Goal: Task Accomplishment & Management: Use online tool/utility

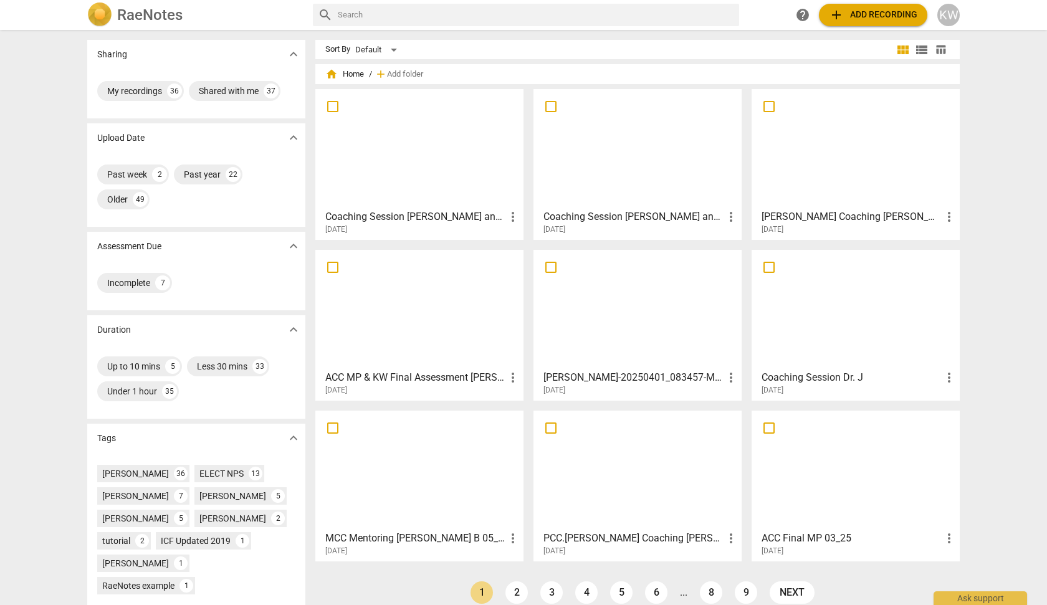
click at [649, 226] on div "[DATE]" at bounding box center [640, 229] width 195 height 11
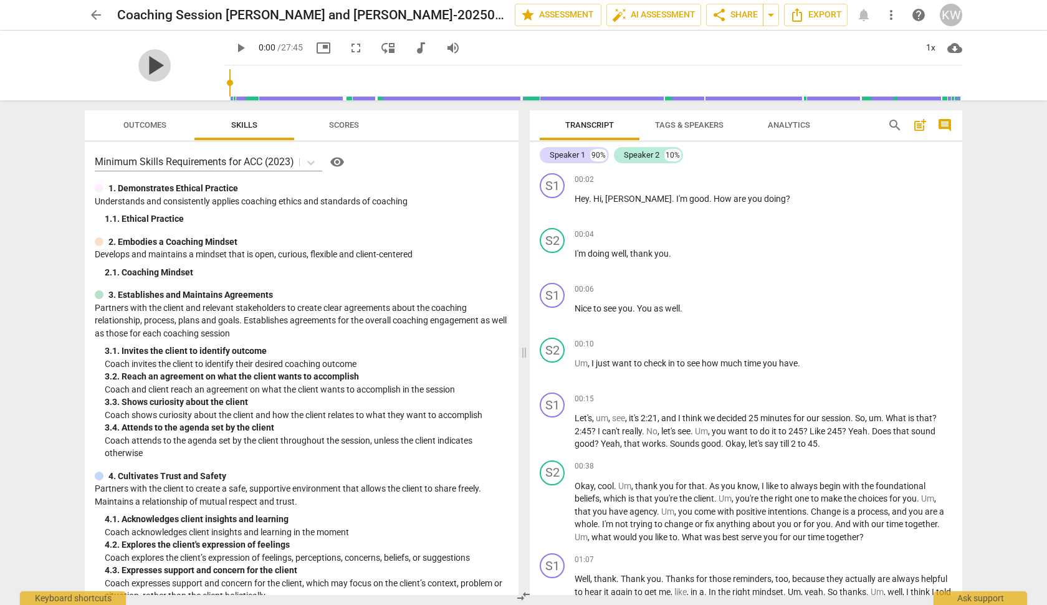
click at [139, 64] on span "play_arrow" at bounding box center [154, 65] width 32 height 32
click at [148, 62] on span "pause" at bounding box center [154, 65] width 32 height 32
type input "11"
click at [94, 11] on span "arrow_back" at bounding box center [95, 14] width 15 height 15
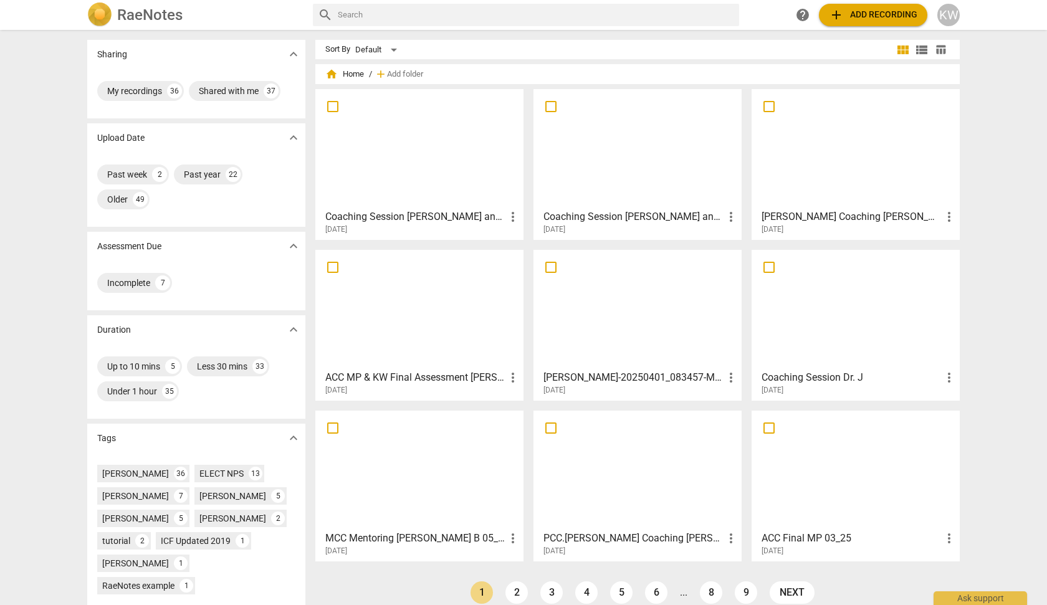
click at [421, 217] on h3 "Coaching Session [PERSON_NAME] and [PERSON_NAME]-20250815_151821-Meeting Record…" at bounding box center [415, 216] width 180 height 15
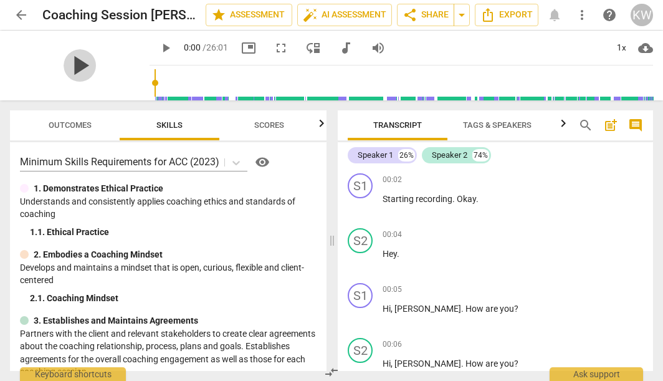
click at [68, 65] on span "play_arrow" at bounding box center [80, 65] width 32 height 32
click at [68, 65] on span "pause" at bounding box center [80, 65] width 32 height 32
type input "7"
click at [19, 8] on span "arrow_back" at bounding box center [21, 14] width 15 height 15
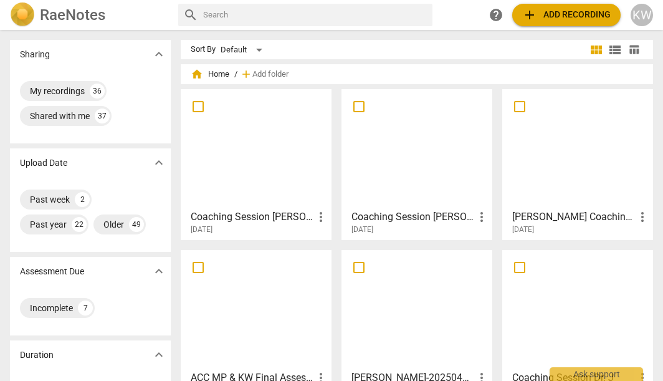
click at [416, 226] on div "[DATE]" at bounding box center [420, 229] width 138 height 11
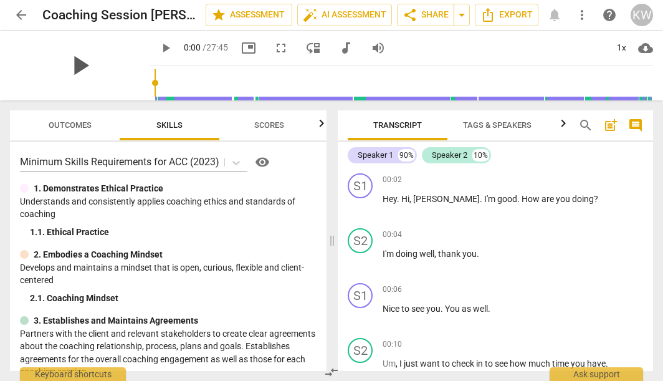
click at [74, 64] on span "play_arrow" at bounding box center [80, 65] width 32 height 32
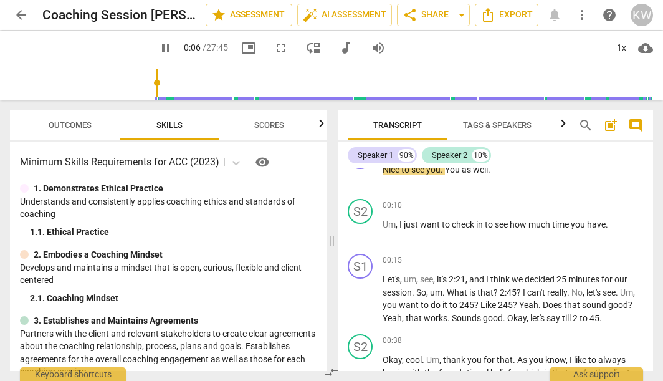
scroll to position [143, 0]
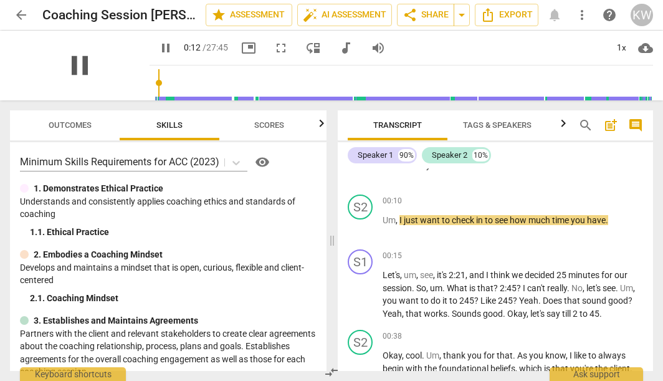
click at [73, 67] on span "pause" at bounding box center [80, 65] width 32 height 32
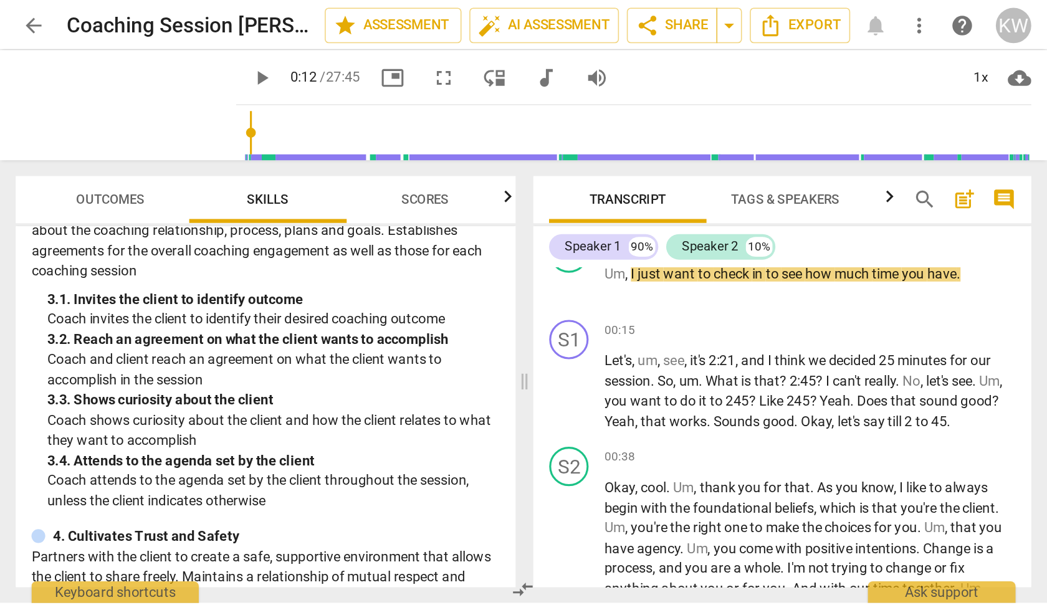
scroll to position [204, 0]
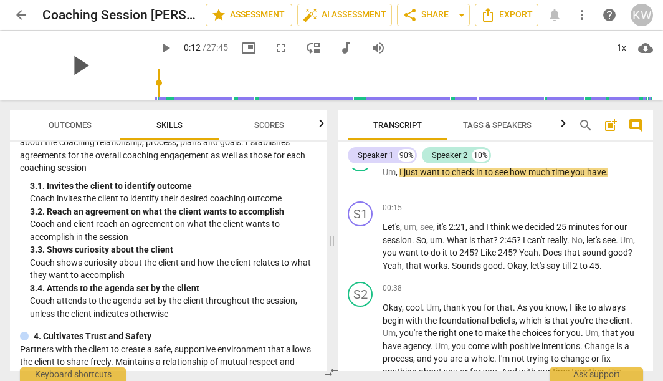
click at [73, 60] on span "play_arrow" at bounding box center [80, 65] width 32 height 32
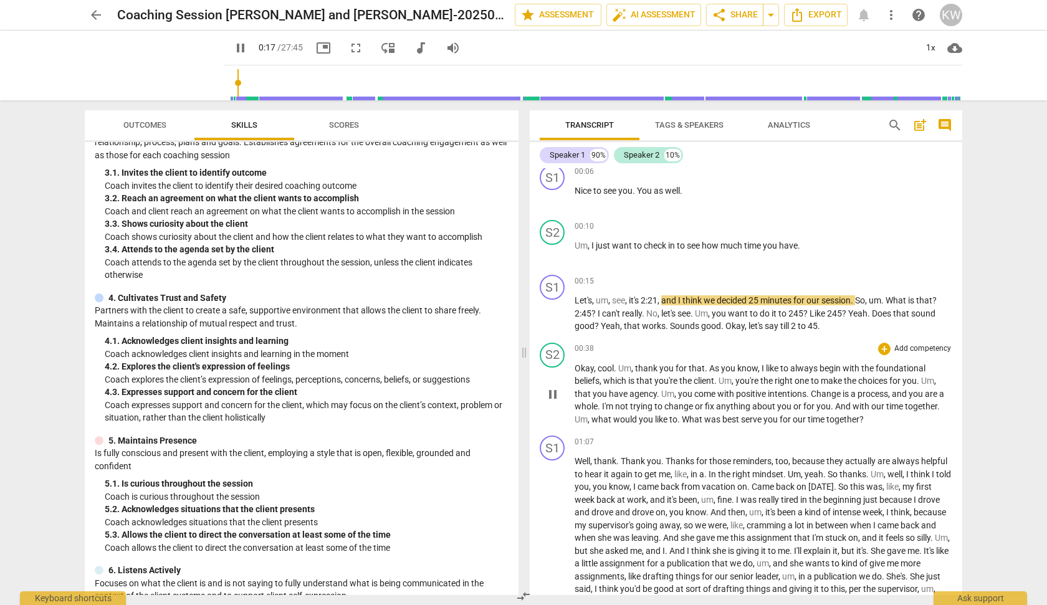
scroll to position [73, 0]
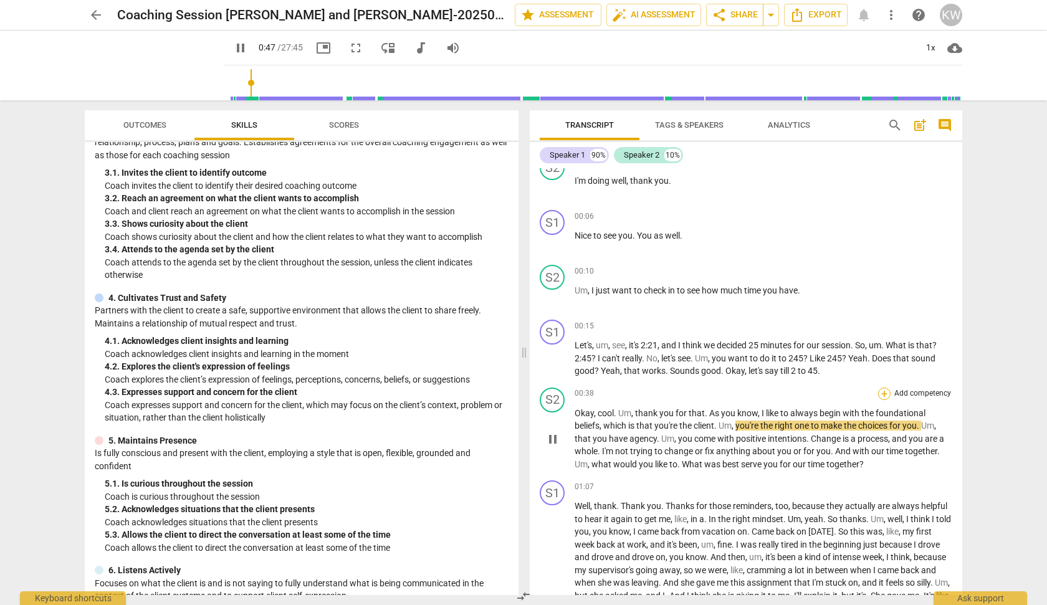
click at [879, 393] on div "+" at bounding box center [884, 394] width 12 height 12
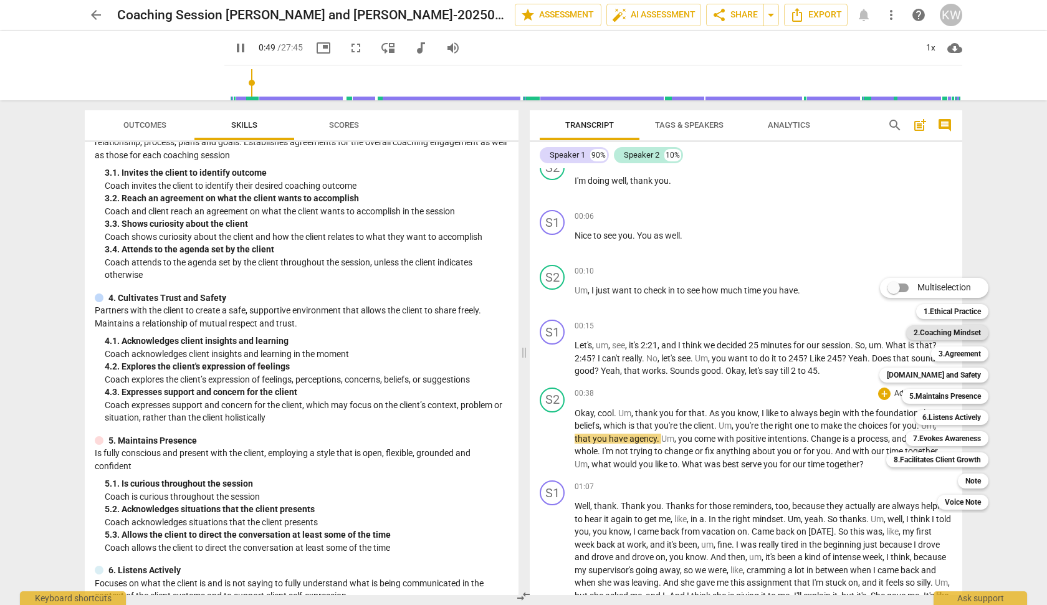
click at [947, 335] on b "2.Coaching Mindset" at bounding box center [946, 332] width 67 height 15
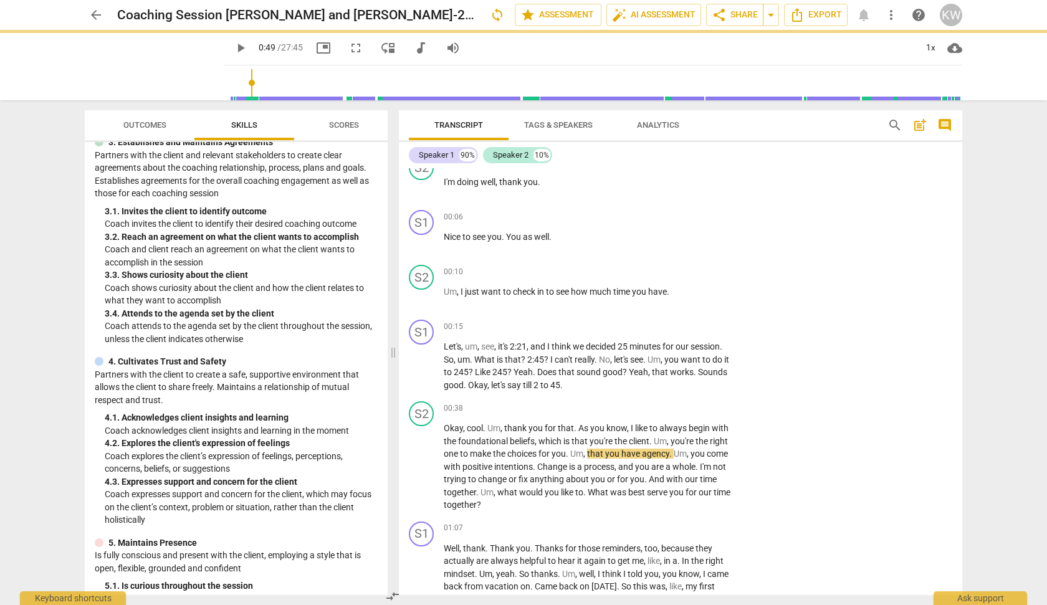
scroll to position [204, 0]
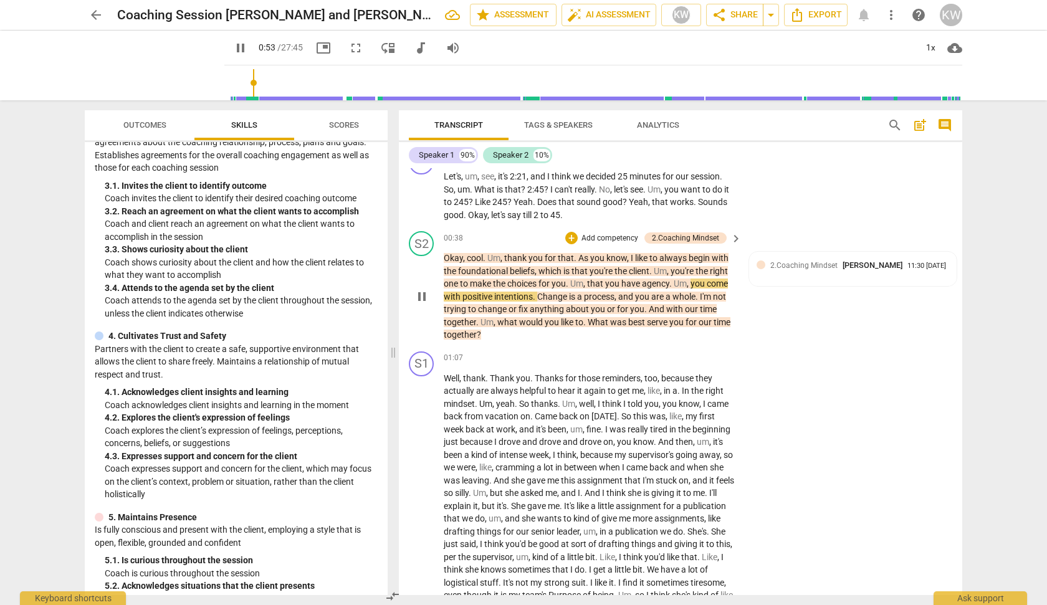
scroll to position [270, 0]
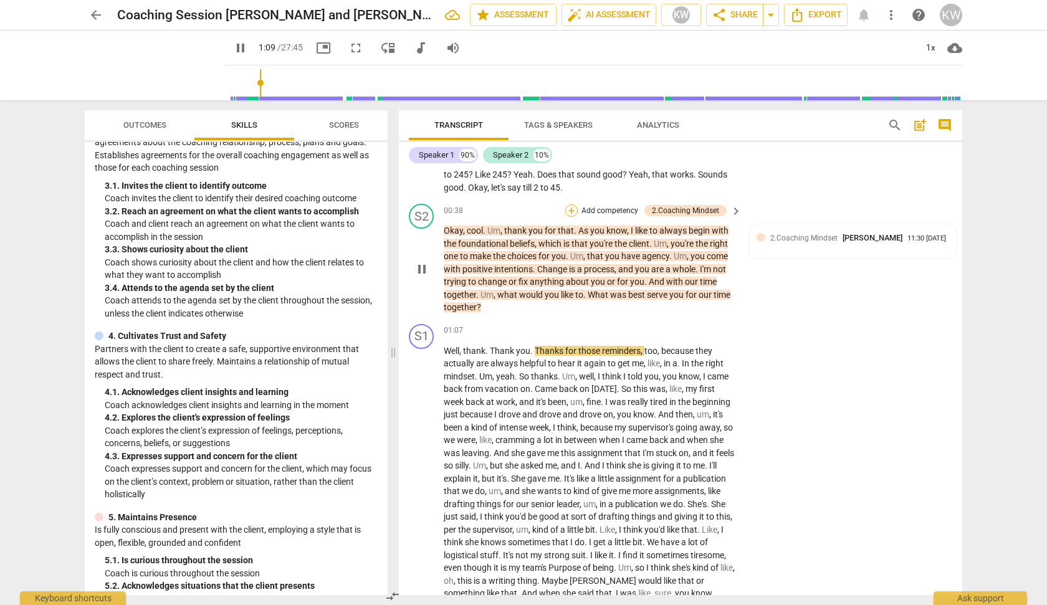
click at [569, 208] on div "+" at bounding box center [571, 210] width 12 height 12
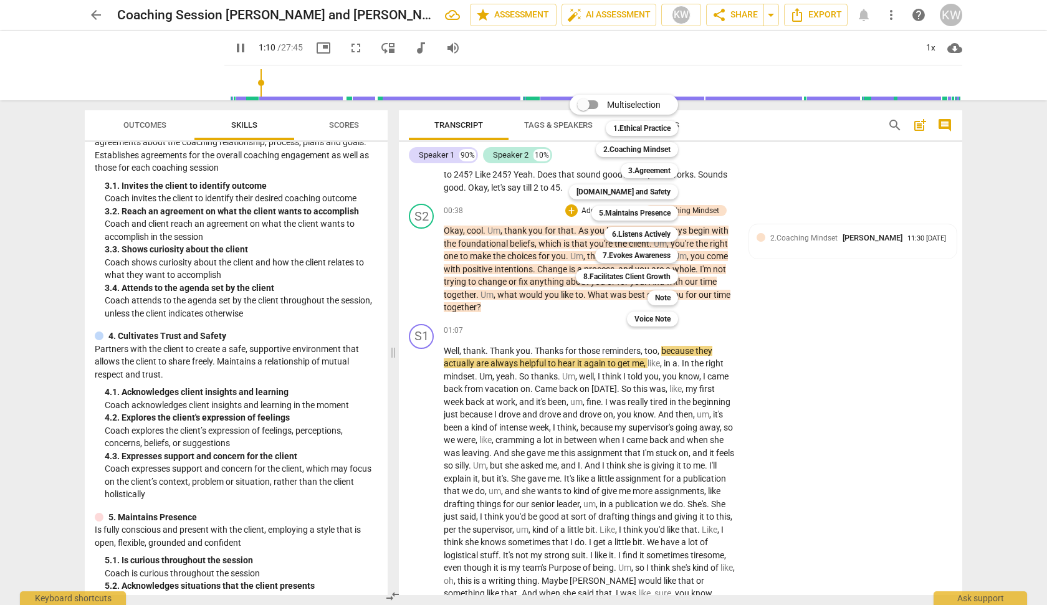
click at [611, 290] on div "Multiselection m 1.Ethical Practice 1 2.Coaching Mindset 2 3.Agreement 3 [DOMAI…" at bounding box center [633, 211] width 138 height 238
click at [590, 308] on div "Multiselection m 1.Ethical Practice 1 2.Coaching Mindset 2 3.Agreement 3 [DOMAI…" at bounding box center [633, 211] width 138 height 238
click at [752, 328] on div at bounding box center [523, 302] width 1047 height 605
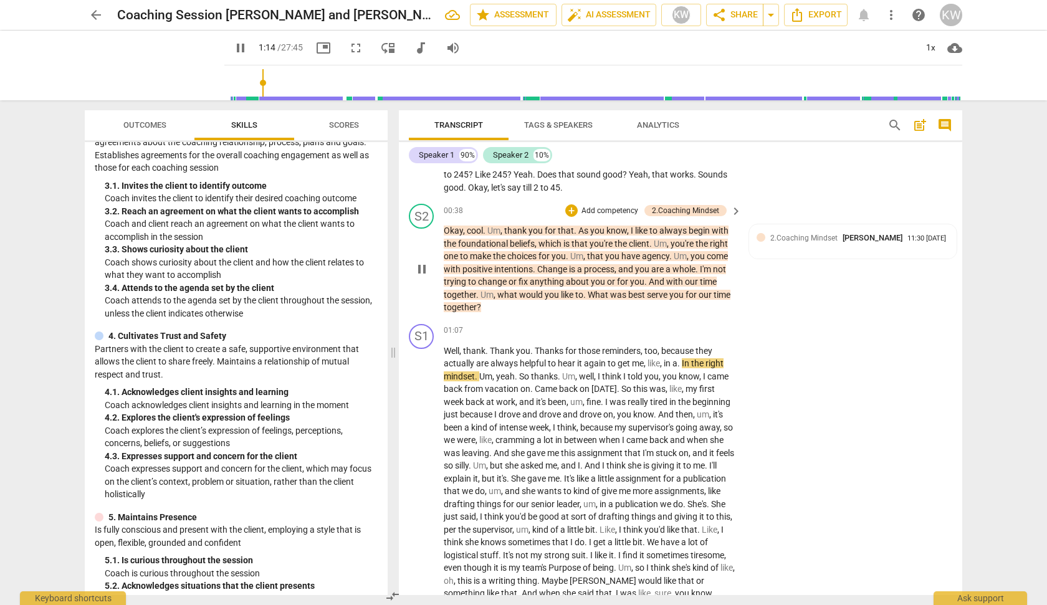
click at [621, 295] on span "was" at bounding box center [619, 295] width 18 height 10
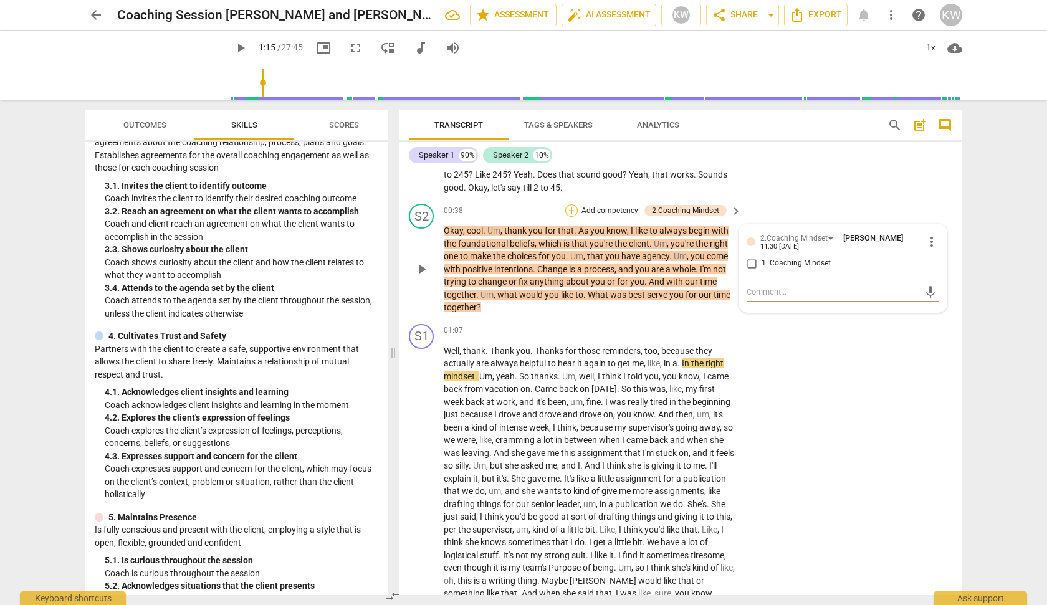
click at [568, 214] on div "+" at bounding box center [571, 210] width 12 height 12
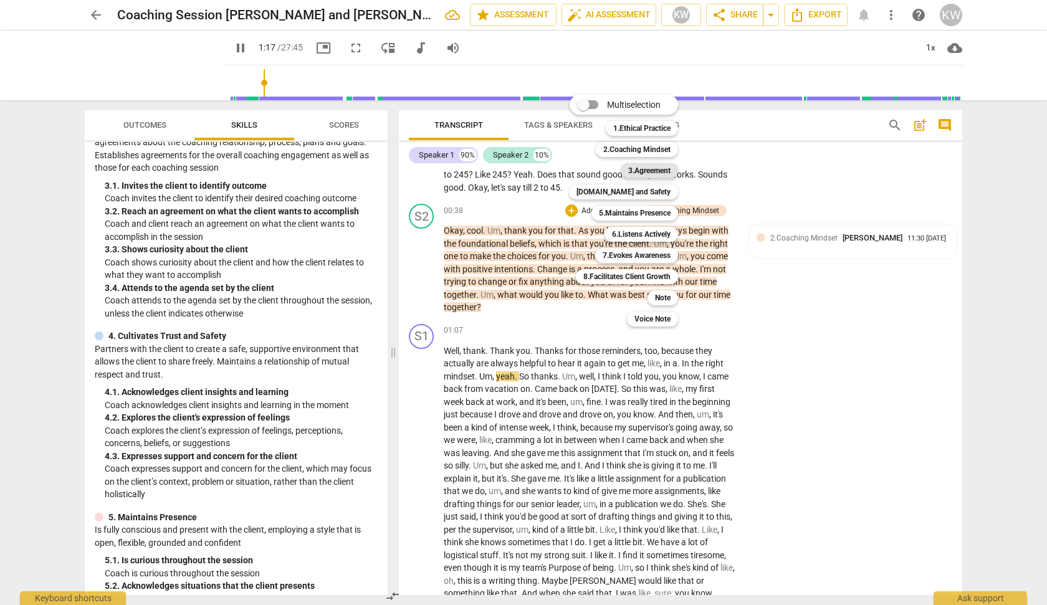
click at [649, 171] on b "3.Agreement" at bounding box center [649, 170] width 42 height 15
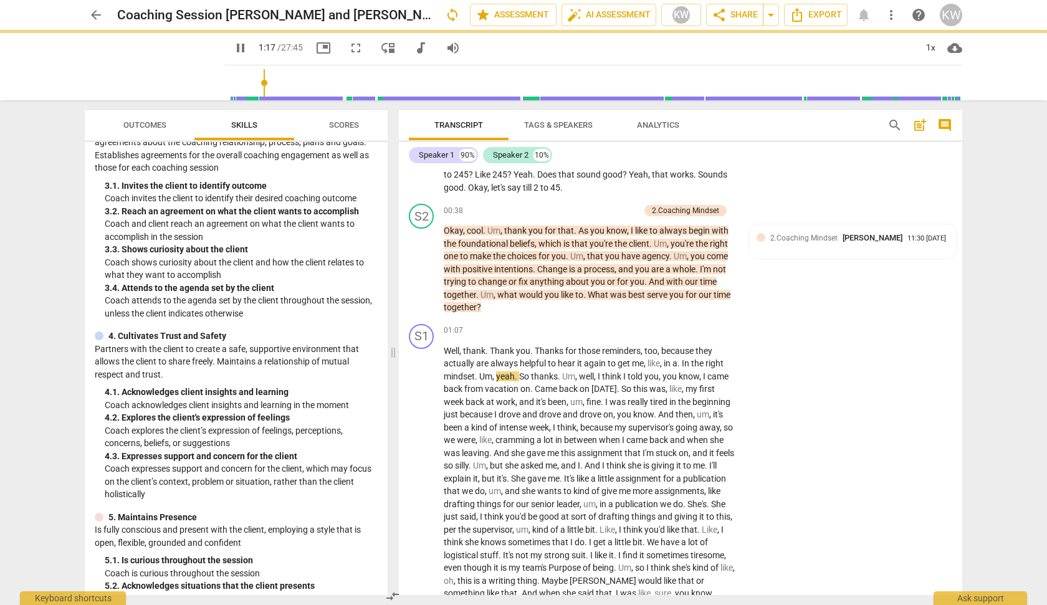
type input "78"
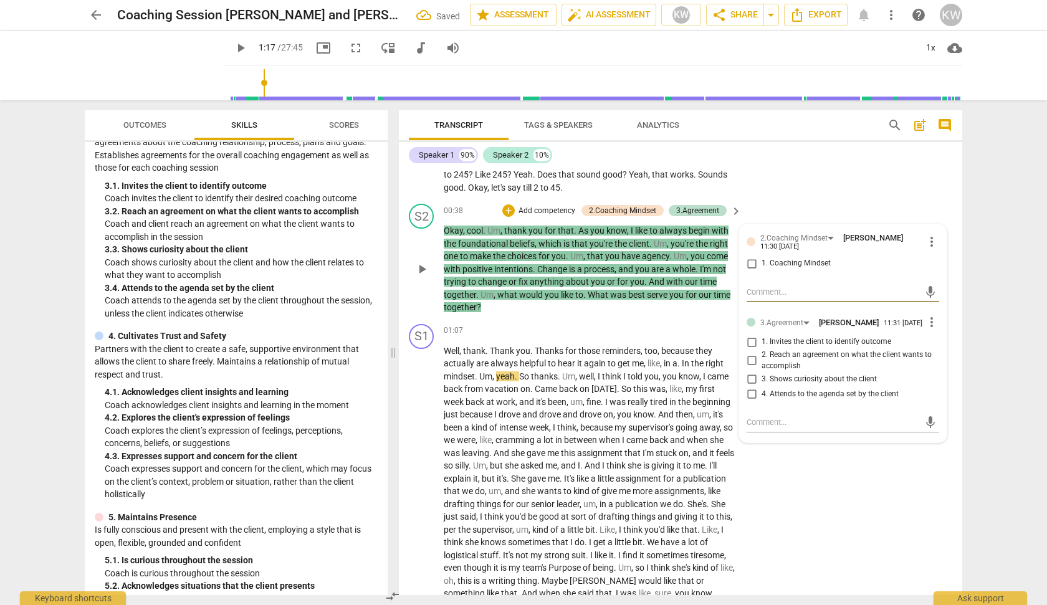
click at [809, 398] on span "4. Attends to the agenda set by the client" at bounding box center [829, 394] width 137 height 11
click at [761, 398] on input "4. Attends to the agenda set by the client" at bounding box center [751, 393] width 20 height 15
checkbox input "true"
click at [804, 384] on span "3. Shows curiosity about the client" at bounding box center [818, 379] width 115 height 11
click at [761, 384] on input "3. Shows curiosity about the client" at bounding box center [751, 378] width 20 height 15
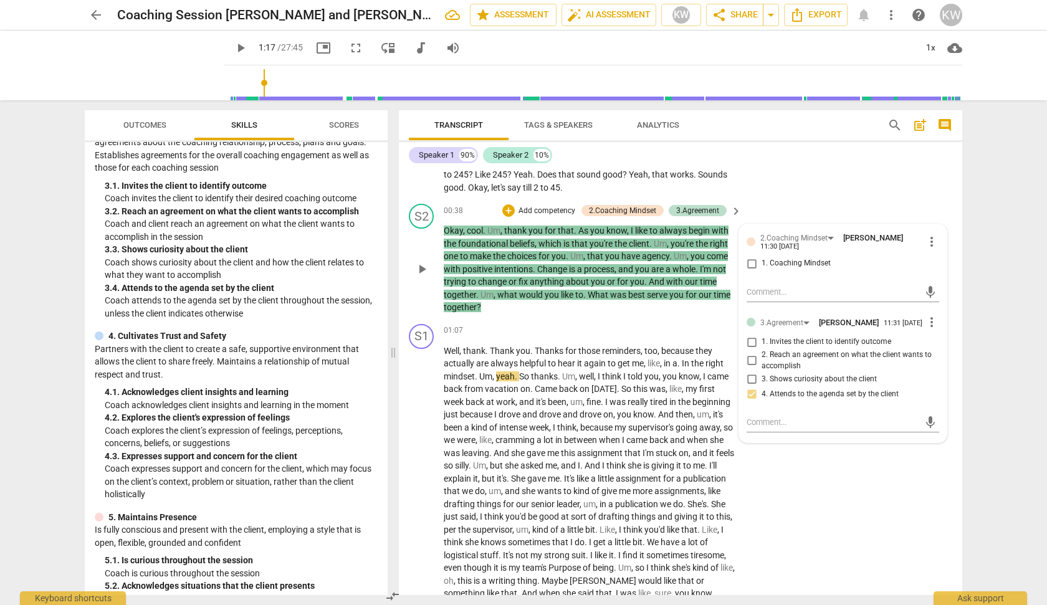
checkbox input "true"
click at [915, 490] on div "S1 play_arrow pause 01:07 + Add competency keyboard_arrow_right Well , thank . …" at bounding box center [680, 570] width 563 height 503
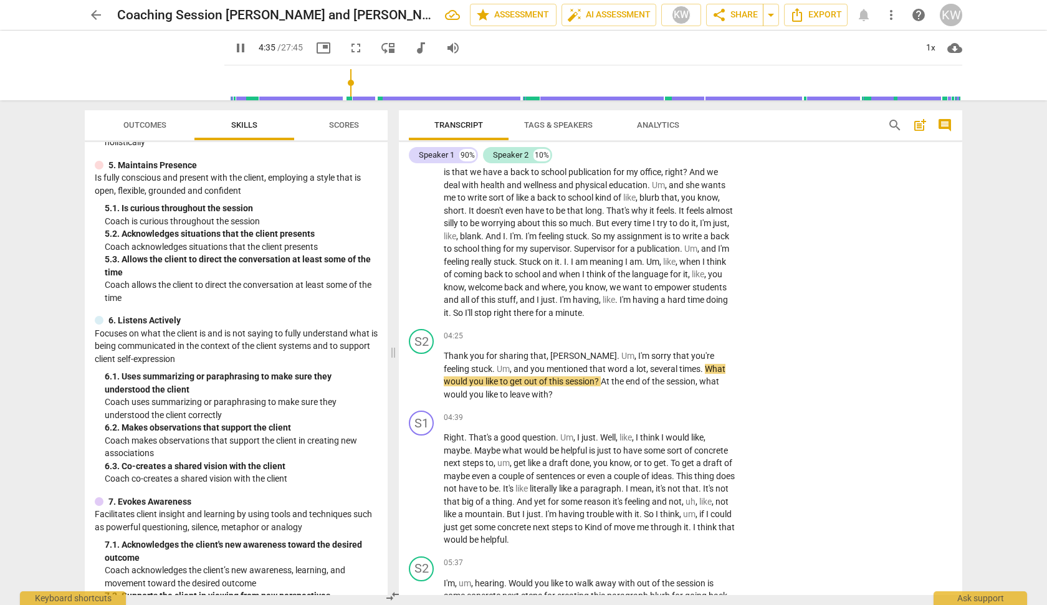
scroll to position [578, 0]
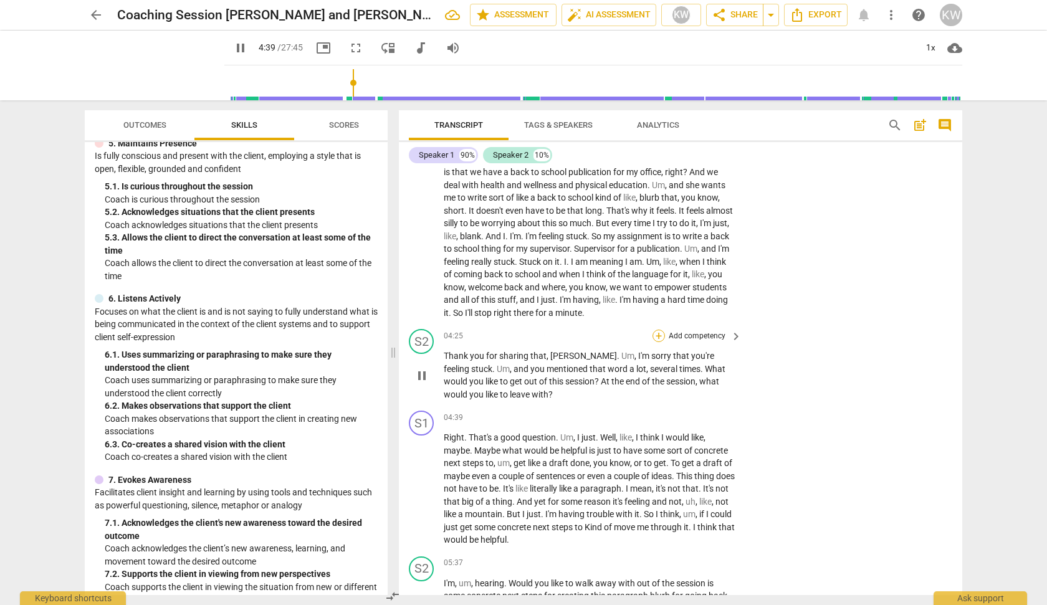
click at [655, 342] on div "+" at bounding box center [658, 336] width 12 height 12
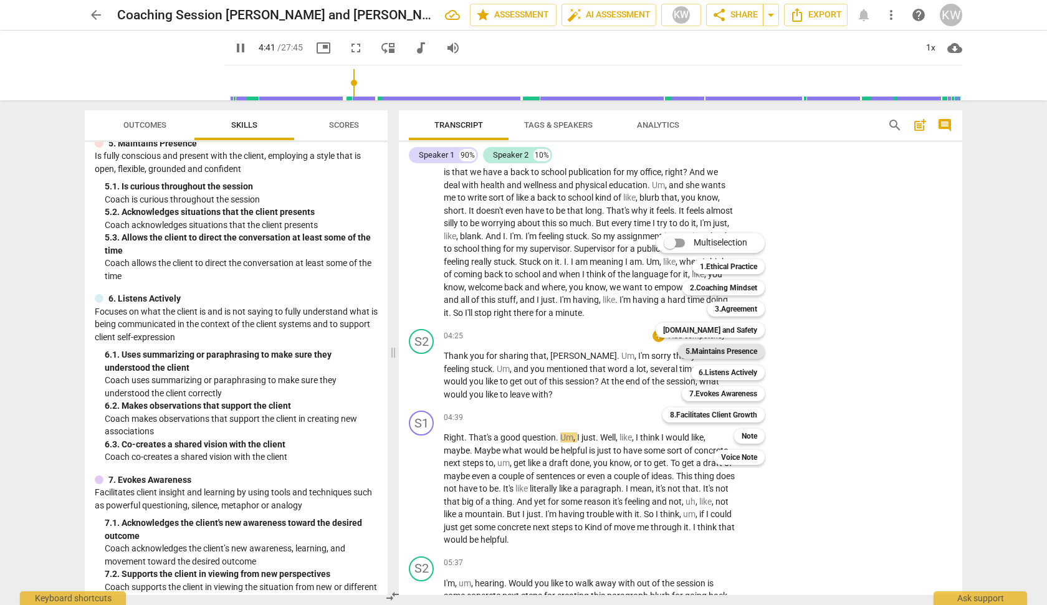
click at [723, 351] on b "5.Maintains Presence" at bounding box center [721, 351] width 72 height 15
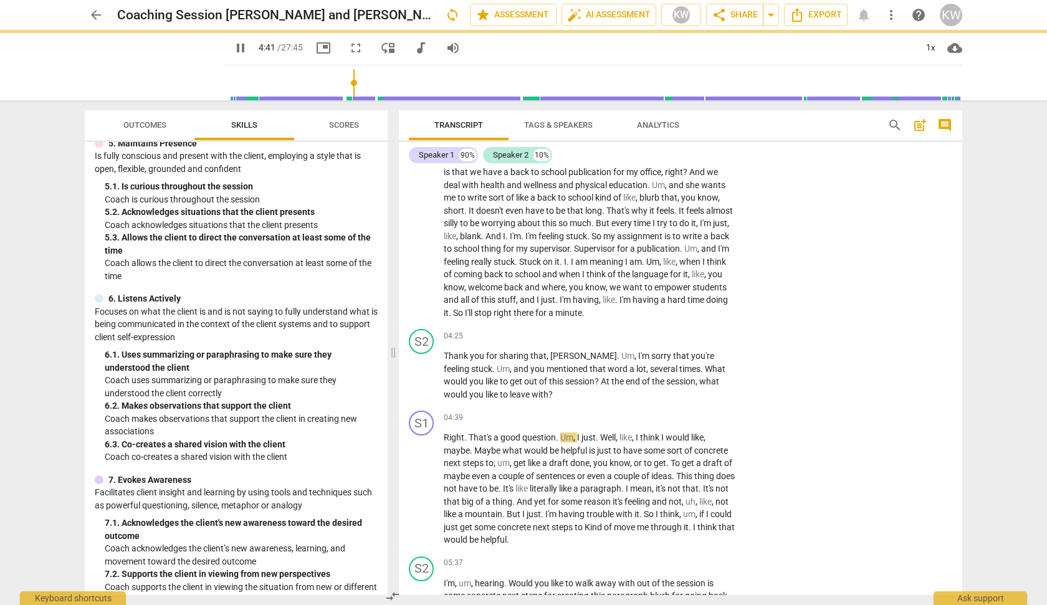
type input "282"
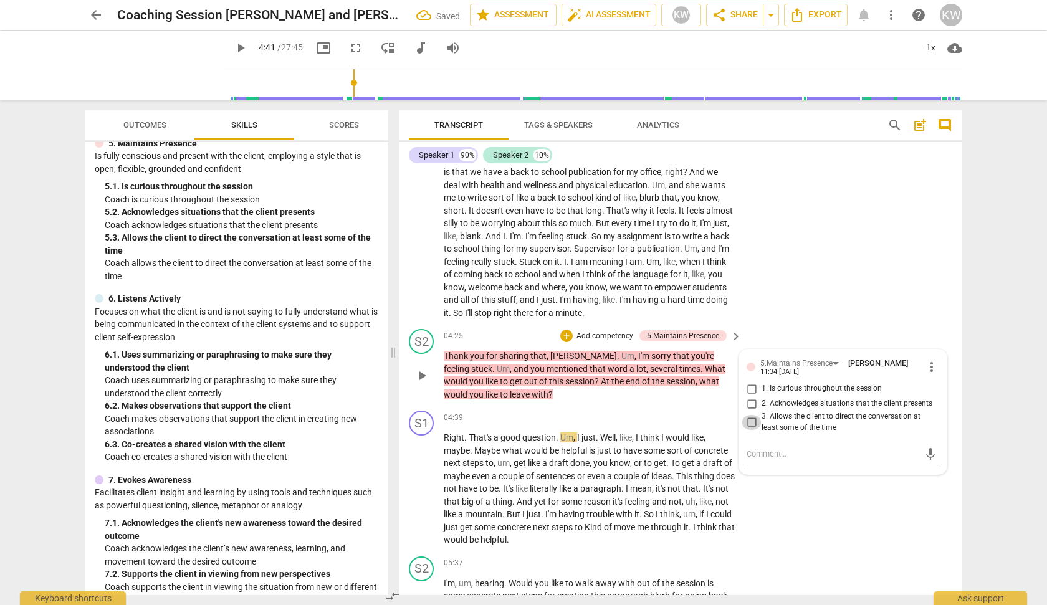
click at [751, 430] on input "3. Allows the client to direct the conversation at least some of the time" at bounding box center [751, 422] width 20 height 15
checkbox input "true"
click at [566, 342] on div "+" at bounding box center [566, 336] width 12 height 12
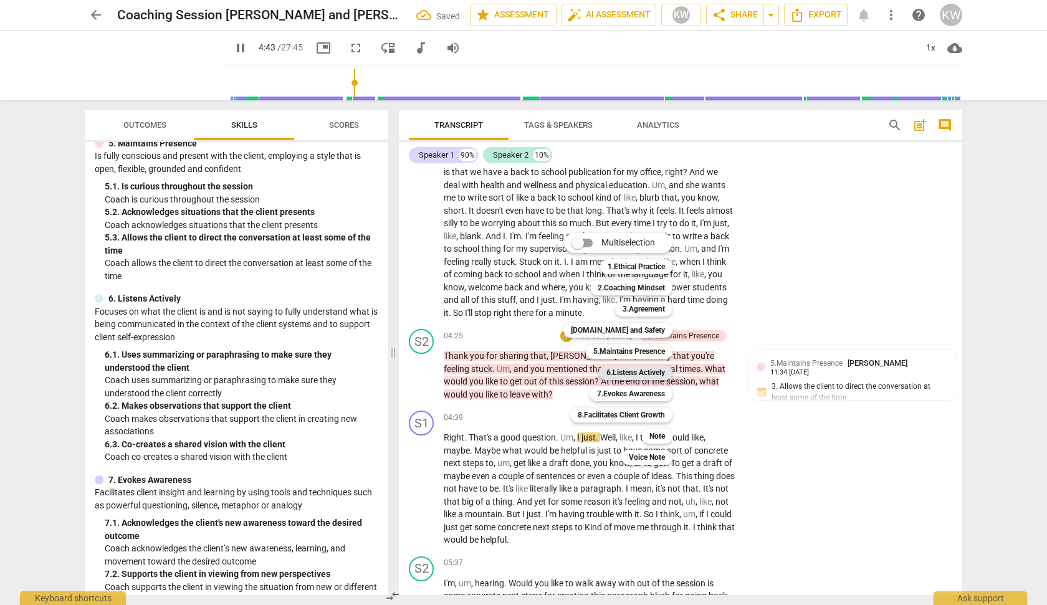
click at [647, 367] on b "6.Listens Actively" at bounding box center [635, 372] width 59 height 15
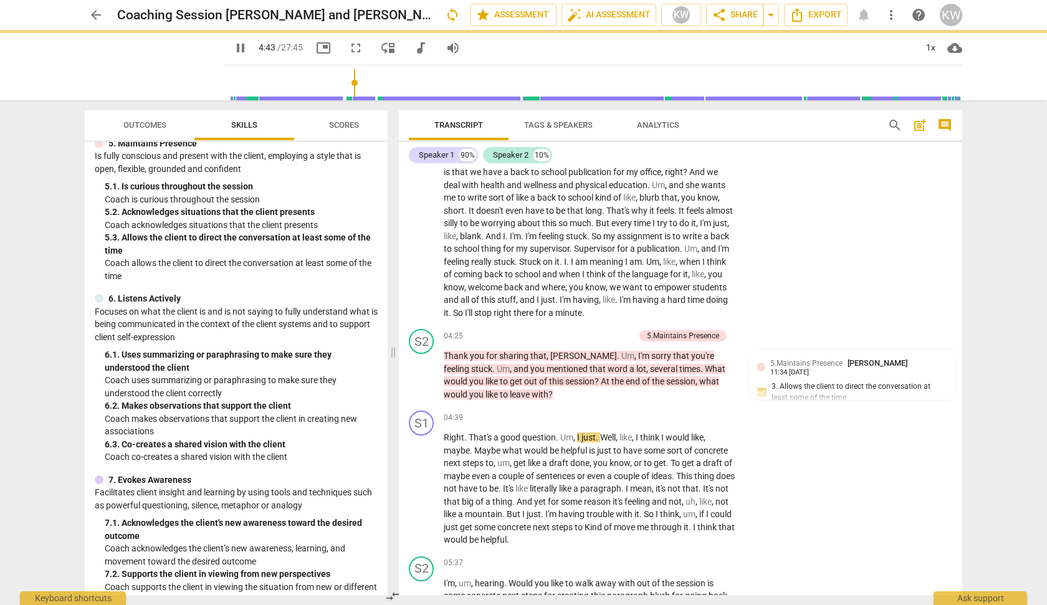
type input "284"
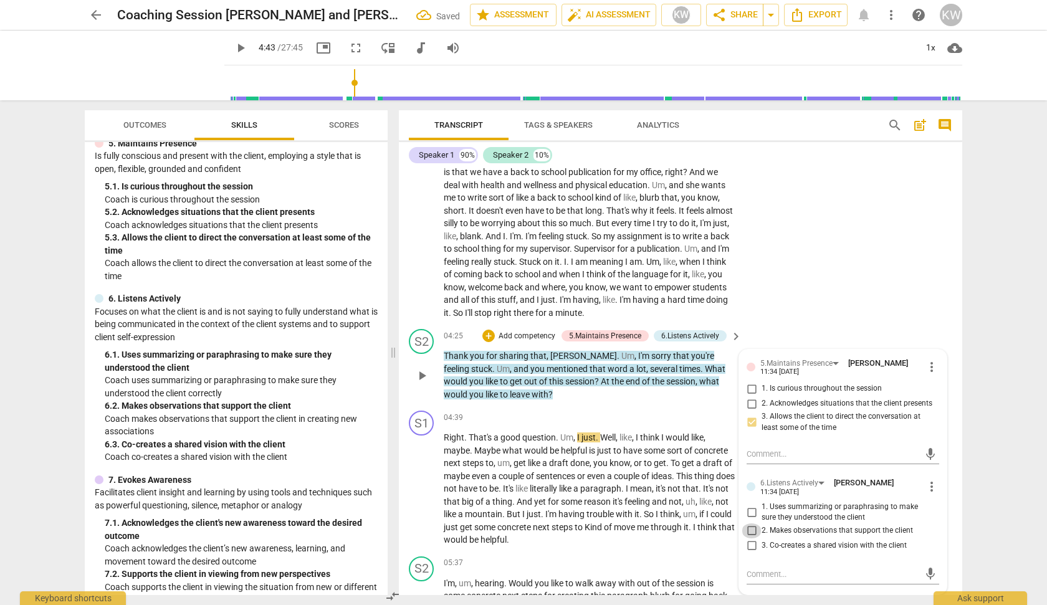
click at [746, 538] on input "2. Makes observations that support the client" at bounding box center [751, 530] width 20 height 15
checkbox input "true"
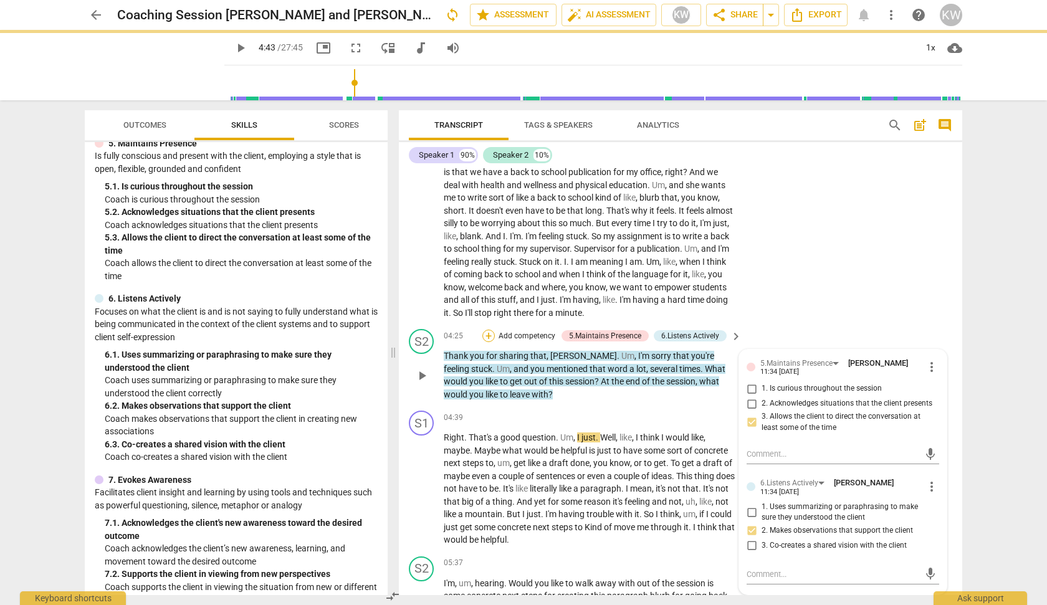
click at [483, 342] on div "+" at bounding box center [488, 336] width 12 height 12
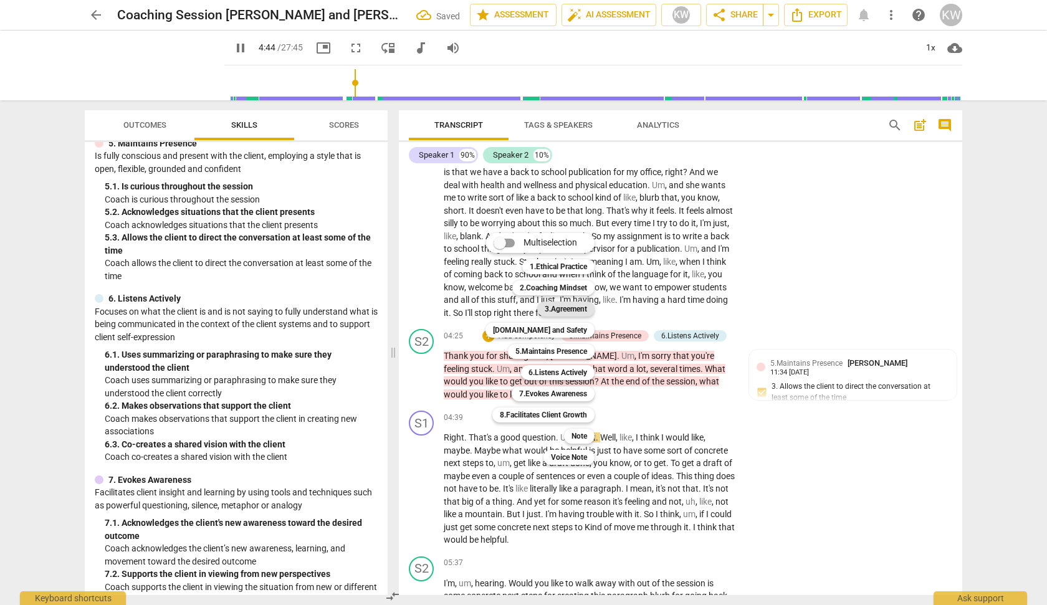
click at [562, 309] on b "3.Agreement" at bounding box center [566, 309] width 42 height 15
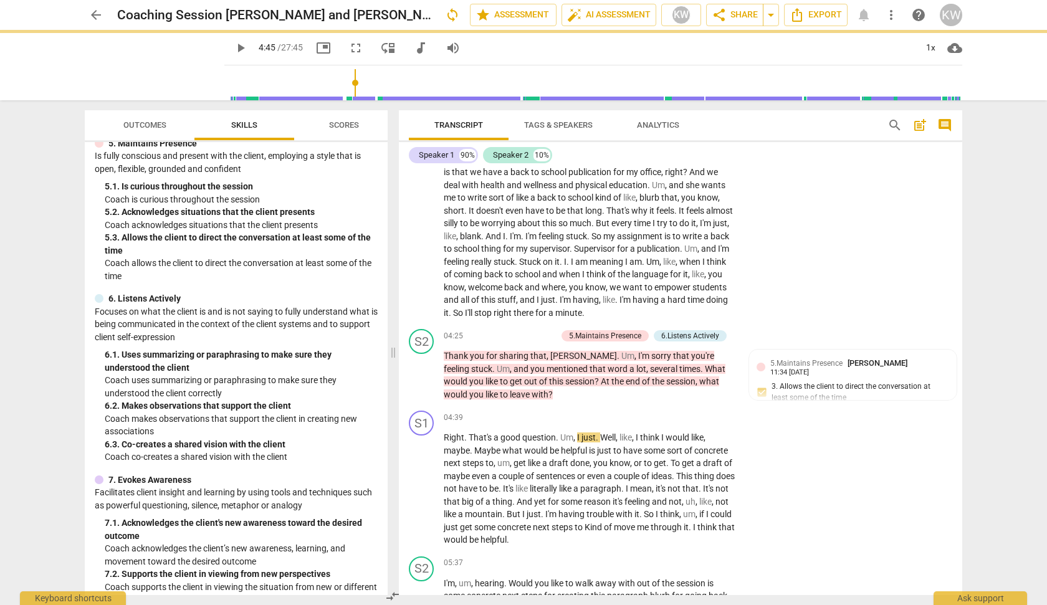
type input "285"
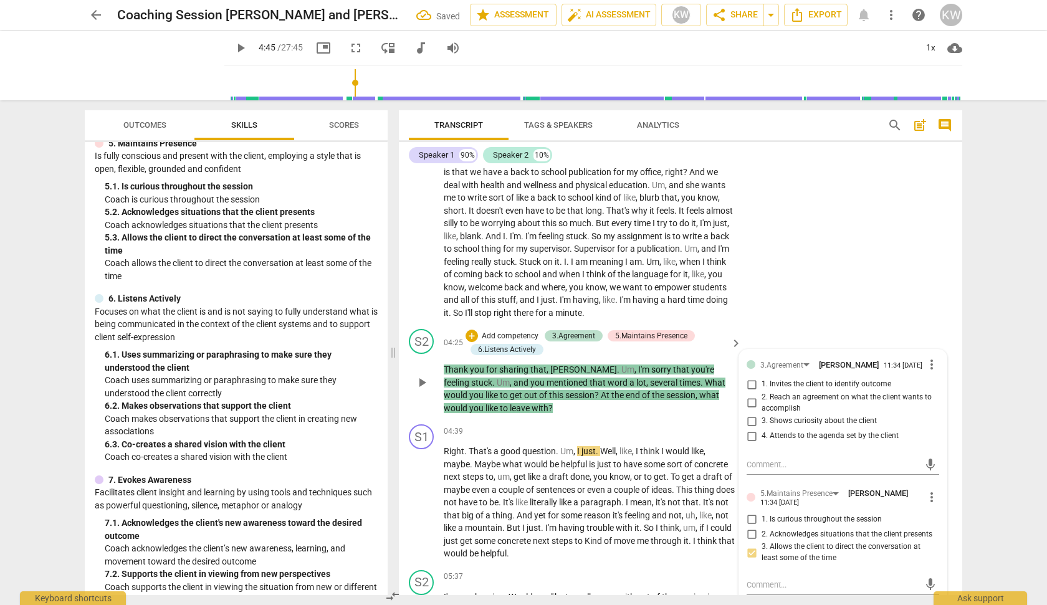
click at [791, 390] on span "1. Invites the client to identify outcome" at bounding box center [826, 384] width 130 height 11
click at [761, 392] on input "1. Invites the client to identify outcome" at bounding box center [751, 384] width 20 height 15
checkbox input "true"
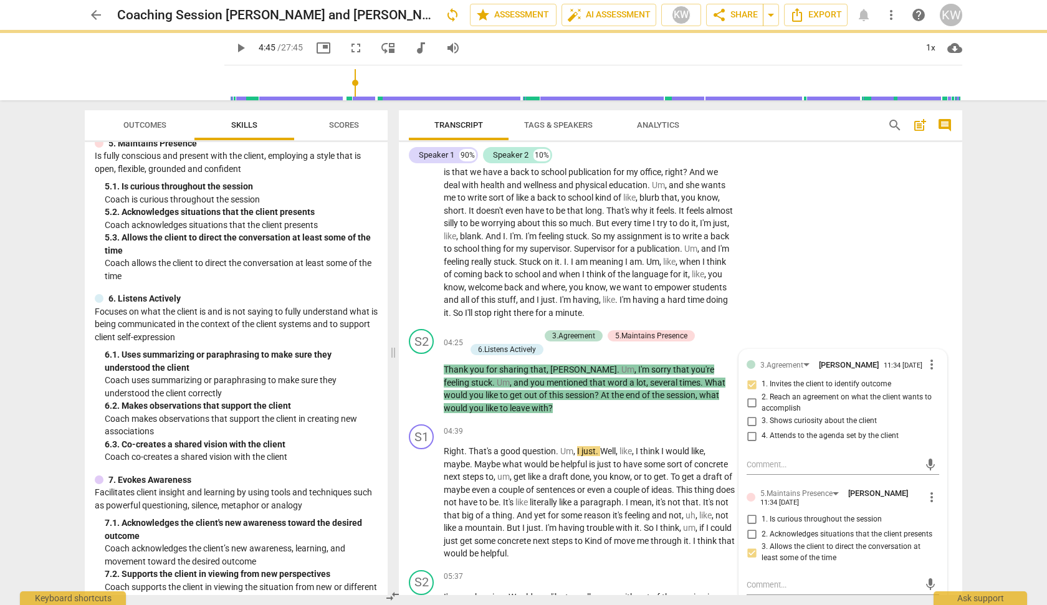
click at [826, 320] on div "S1 play_arrow pause 01:07 + Add competency keyboard_arrow_right Well , thank . …" at bounding box center [680, 72] width 563 height 503
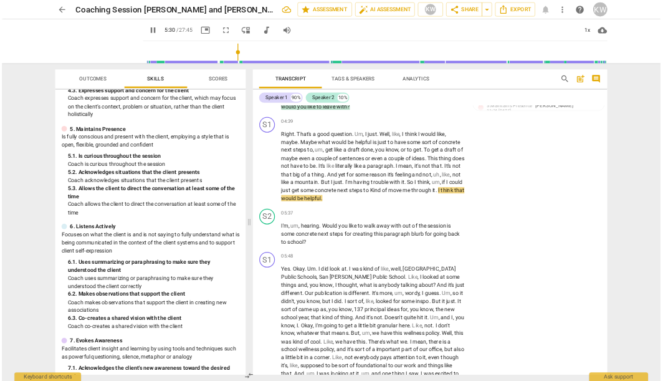
scroll to position [520, 0]
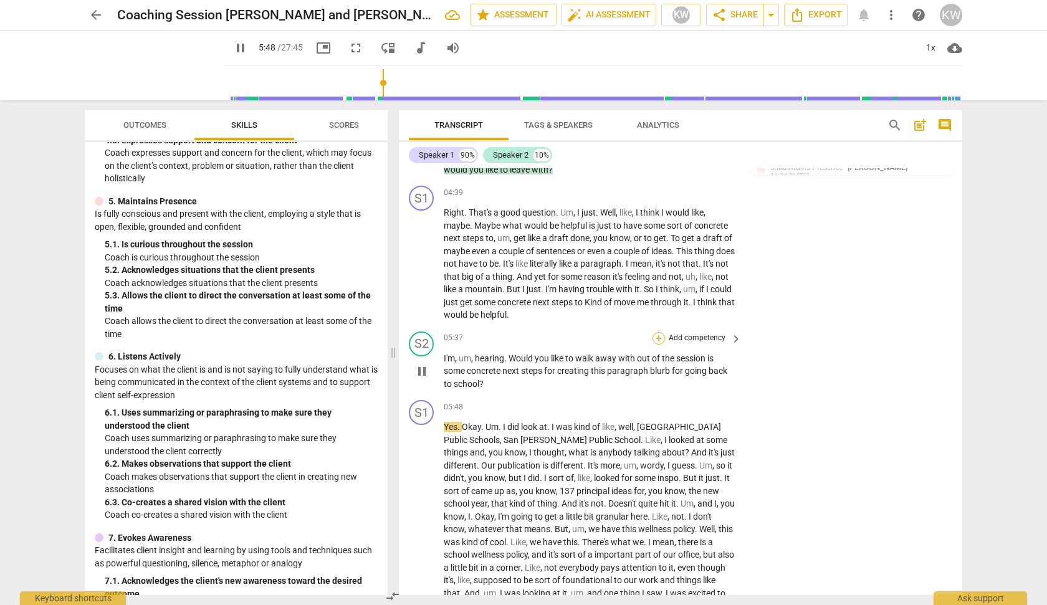
click at [659, 345] on div "+" at bounding box center [658, 338] width 12 height 12
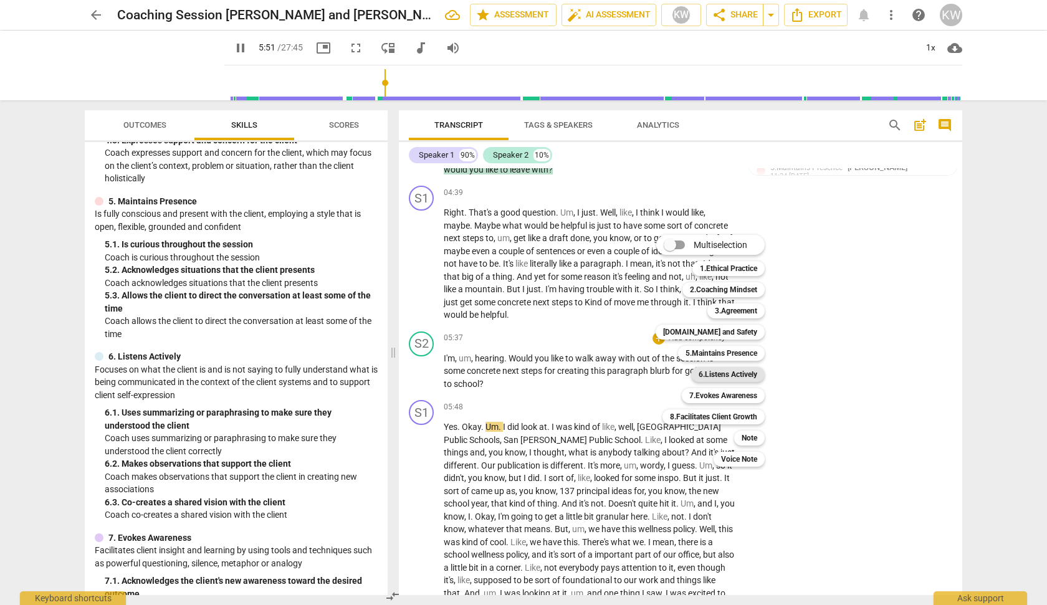
click at [730, 377] on b "6.Listens Actively" at bounding box center [727, 374] width 59 height 15
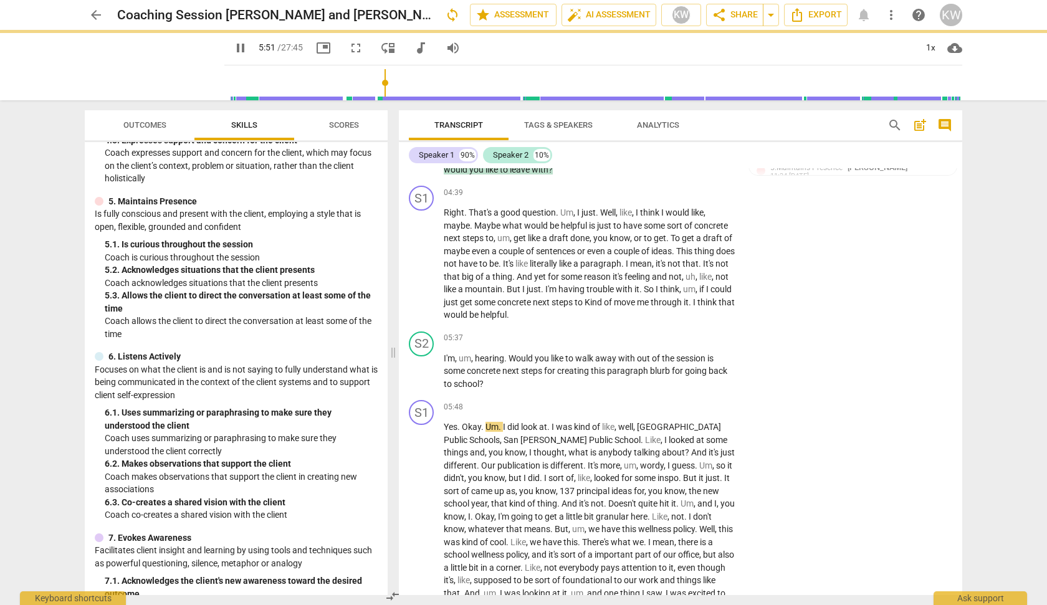
type input "352"
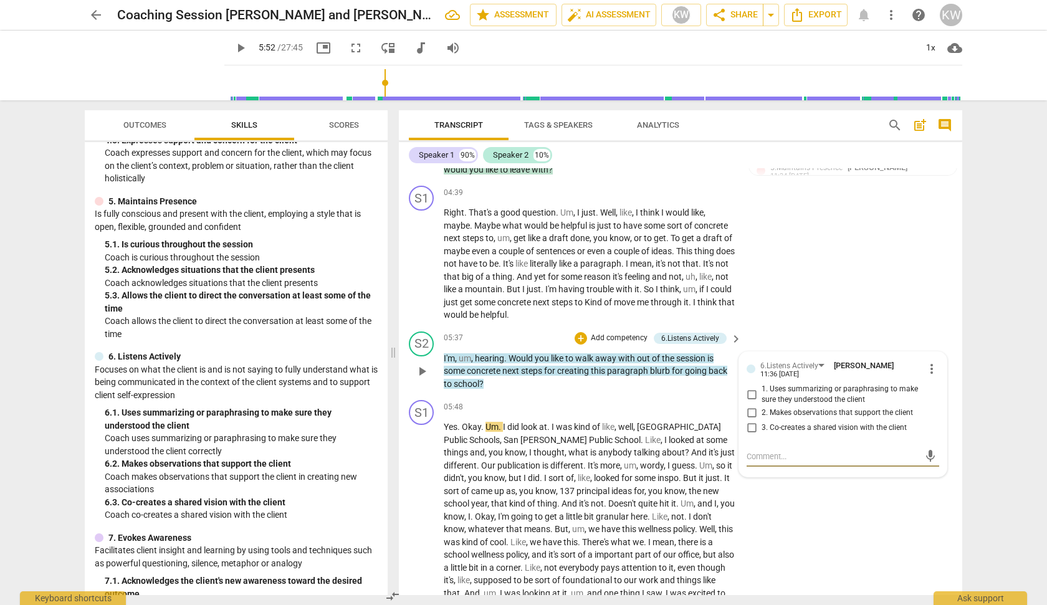
click at [751, 402] on input "1. Uses summarizing or paraphrasing to make sure they understood the client" at bounding box center [751, 394] width 20 height 15
checkbox input "true"
click at [578, 345] on div "+" at bounding box center [580, 338] width 12 height 12
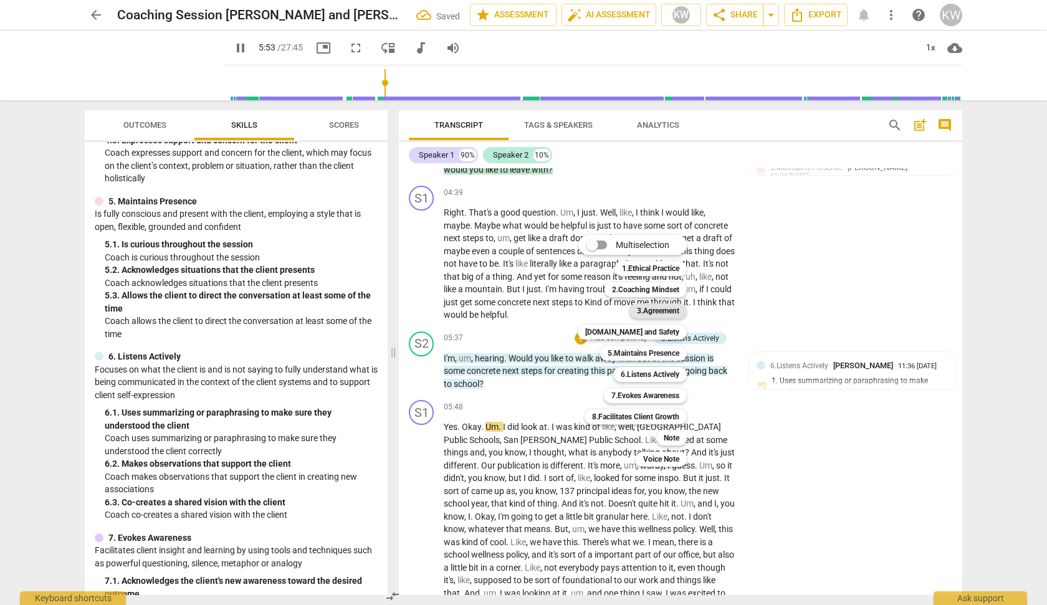
click at [652, 307] on b "3.Agreement" at bounding box center [658, 310] width 42 height 15
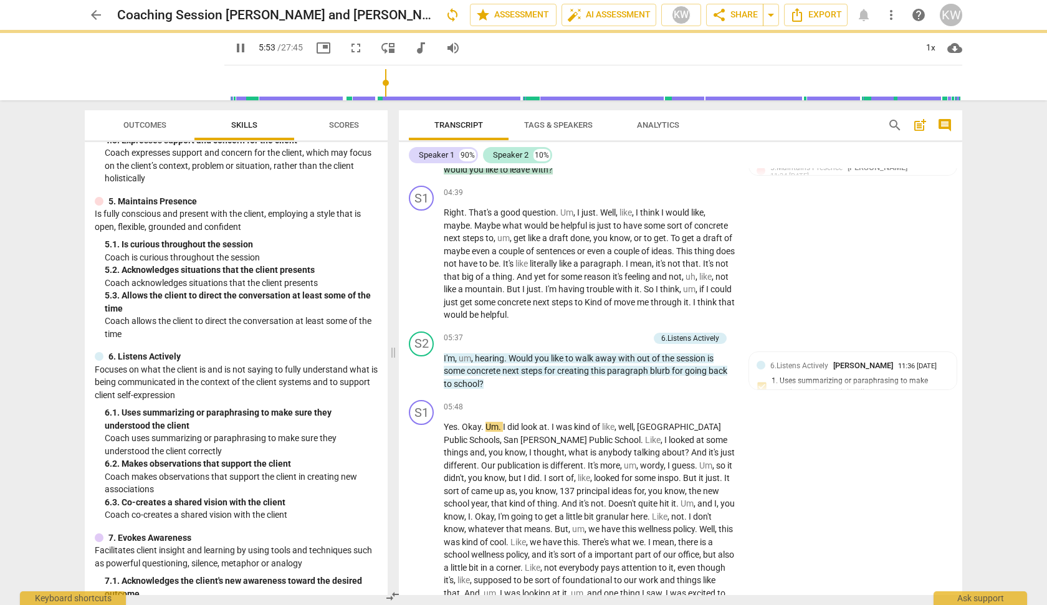
type input "354"
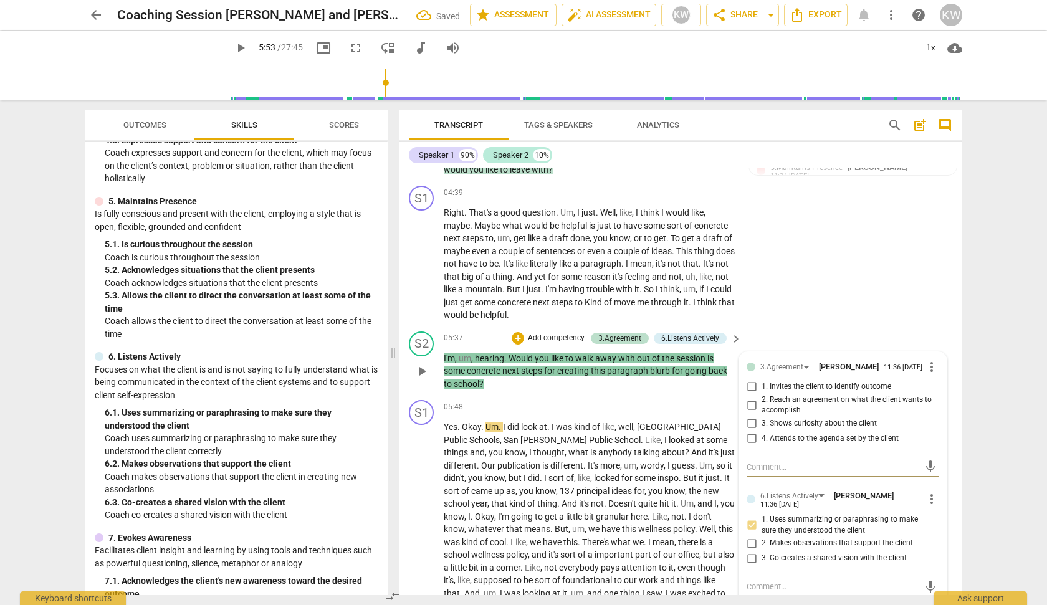
click at [751, 412] on input "2. Reach an agreement on what the client wants to accomplish" at bounding box center [751, 405] width 20 height 15
checkbox input "true"
click at [785, 354] on div "S2 play_arrow pause 05:37 + Add competency 3.Agreement 6.Listens Actively keybo…" at bounding box center [680, 360] width 563 height 69
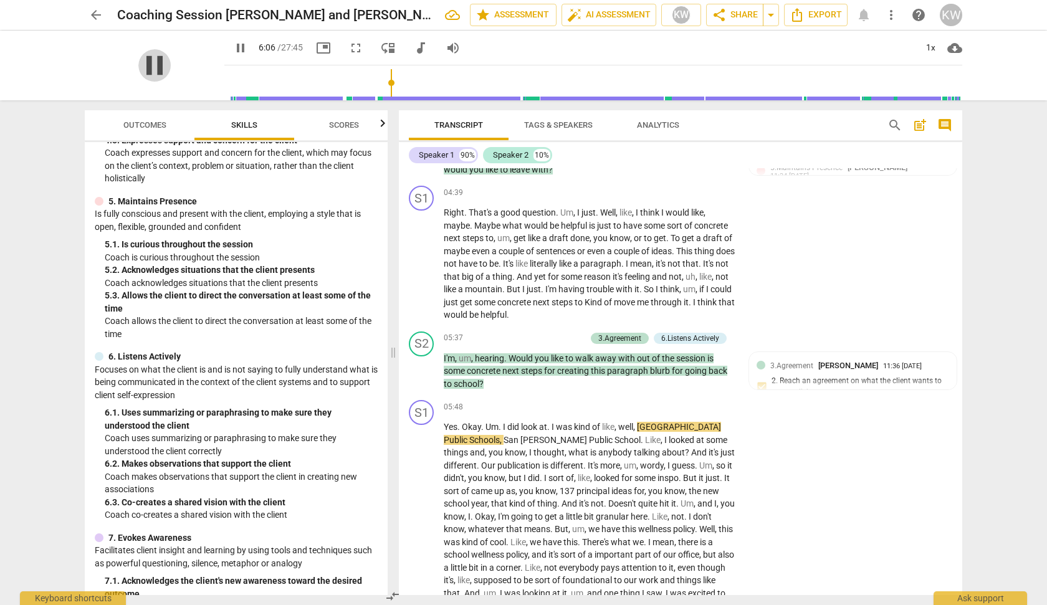
click at [140, 63] on span "pause" at bounding box center [154, 65] width 32 height 32
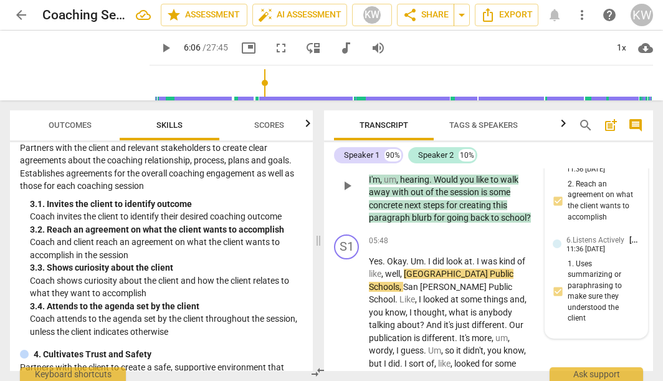
scroll to position [1882, 0]
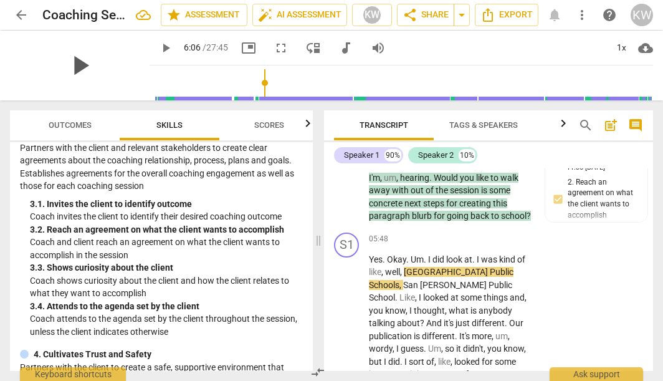
click at [68, 64] on span "play_arrow" at bounding box center [80, 65] width 32 height 32
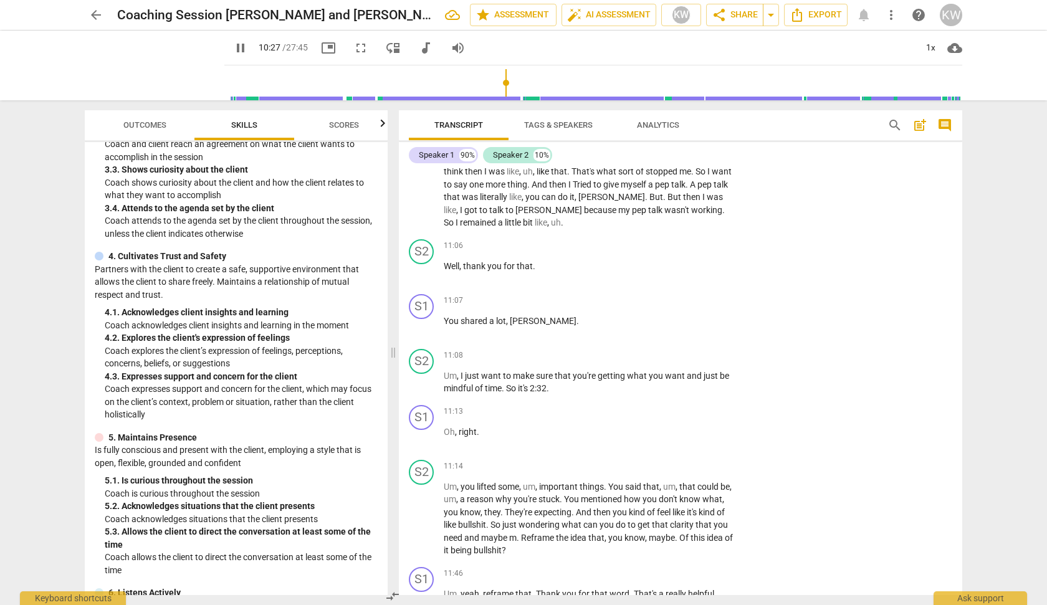
scroll to position [1971, 0]
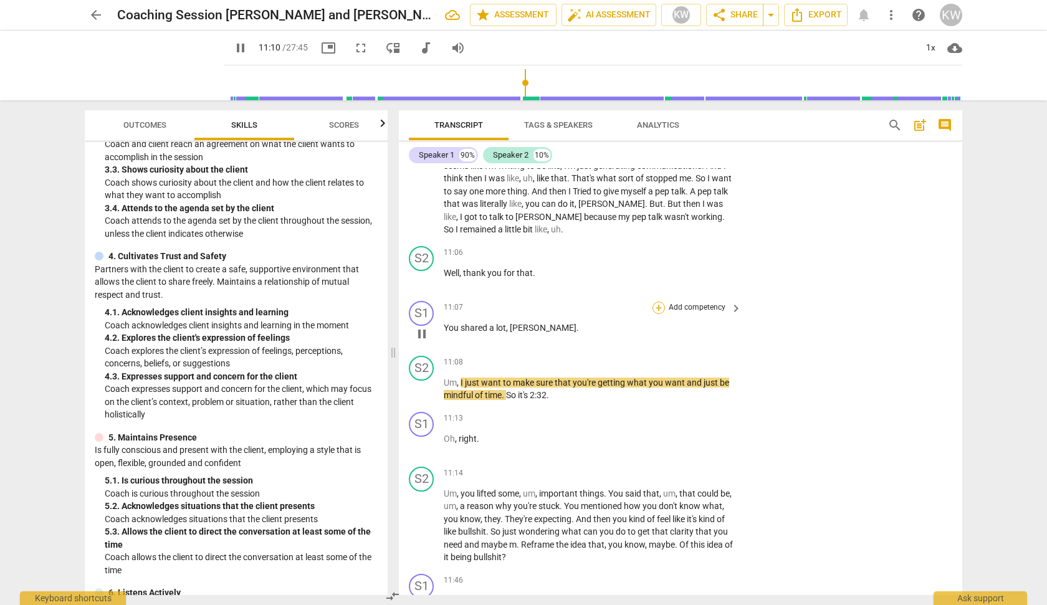
click at [657, 314] on div "+" at bounding box center [658, 308] width 12 height 12
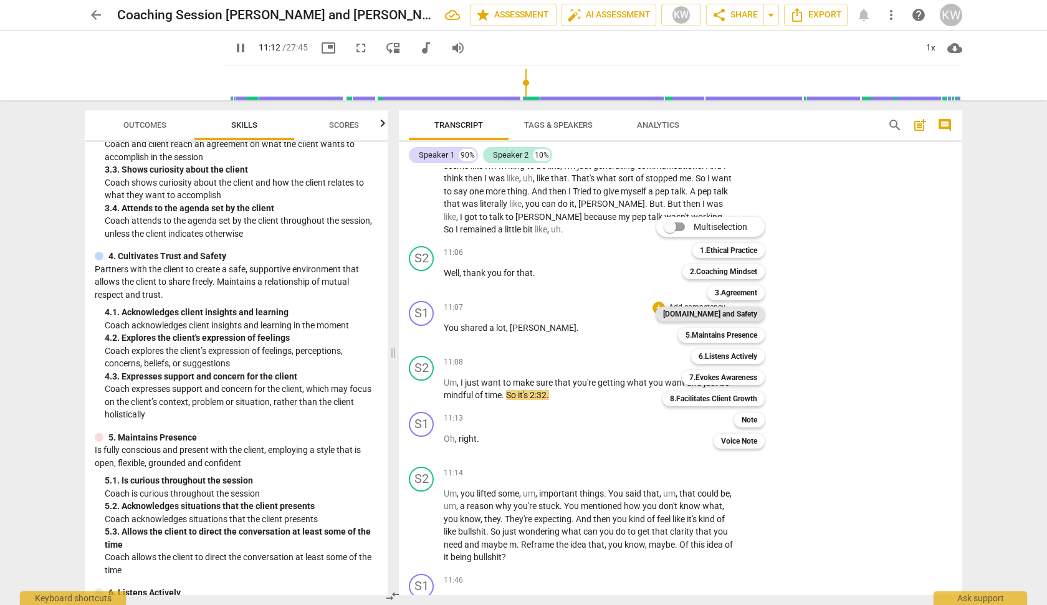
click at [741, 312] on b "[DOMAIN_NAME] and Safety" at bounding box center [710, 314] width 94 height 15
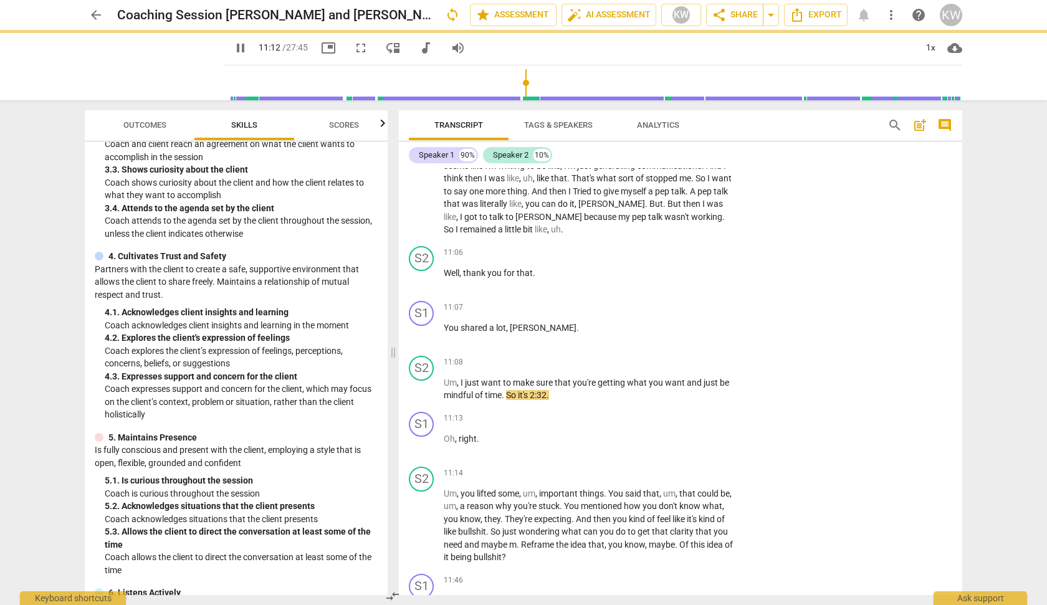
type input "673"
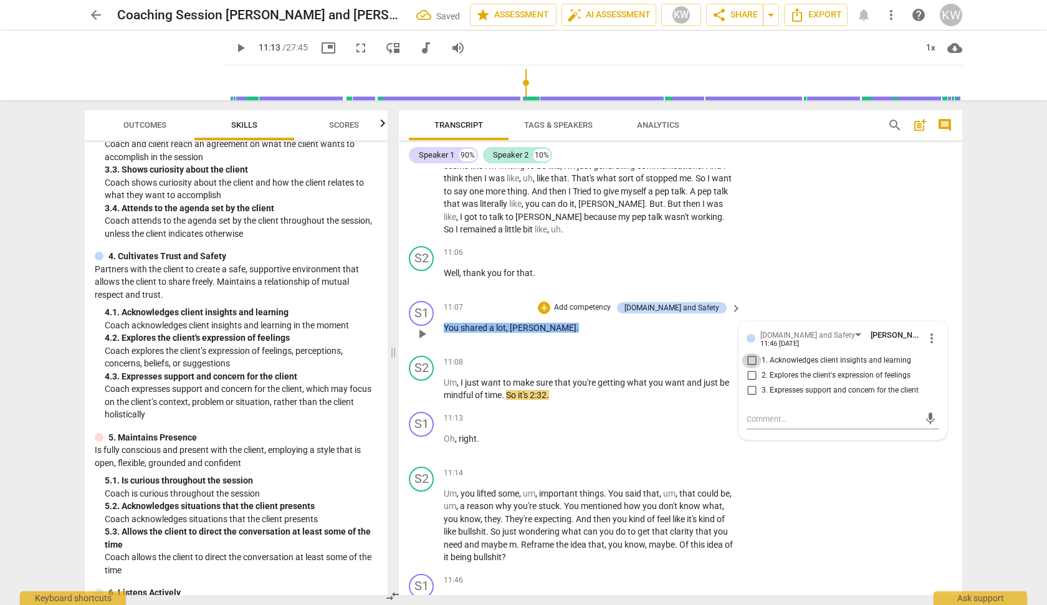
click at [748, 368] on input "1. Acknowledges client insights and learning" at bounding box center [751, 360] width 20 height 15
checkbox input "true"
click at [747, 398] on input "3. Expresses support and concern for the client" at bounding box center [751, 390] width 20 height 15
checkbox input "true"
click at [796, 296] on div "S2 play_arrow pause 11:06 + Add competency keyboard_arrow_right Well , thank yo…" at bounding box center [680, 268] width 563 height 55
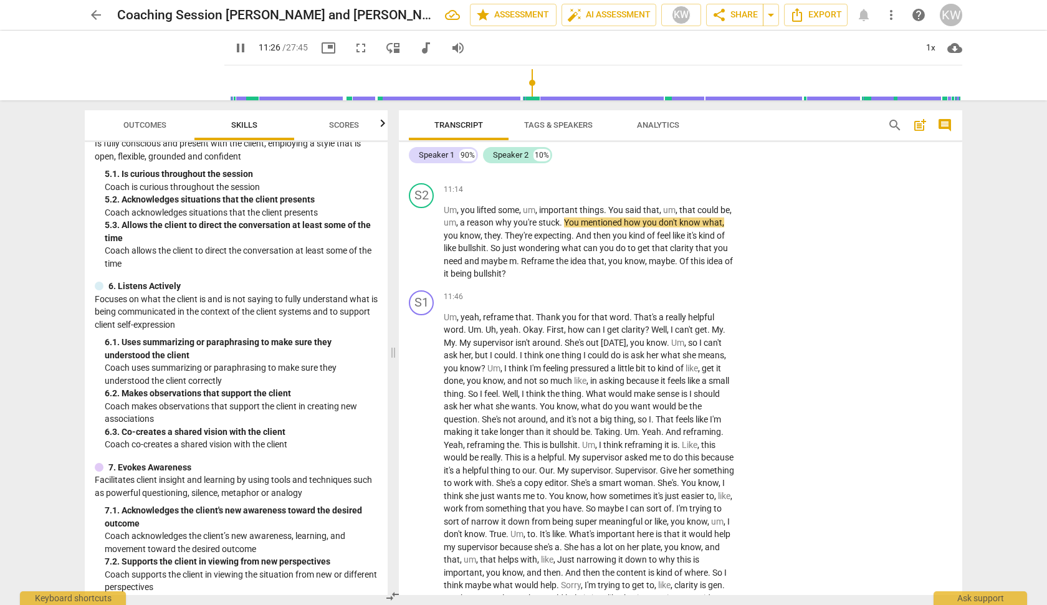
scroll to position [596, 0]
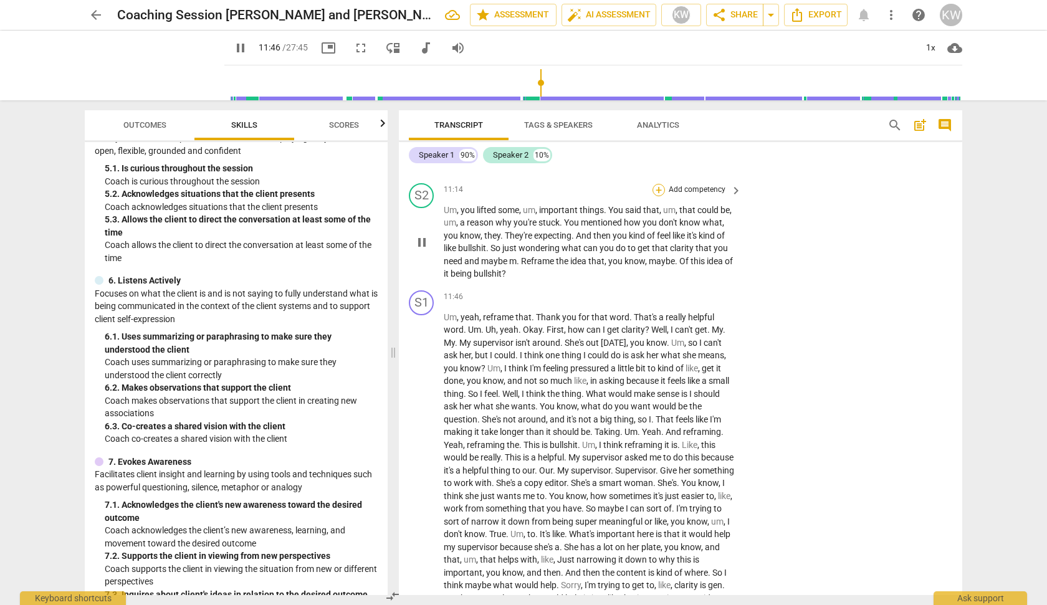
click at [657, 196] on div "+" at bounding box center [658, 190] width 12 height 12
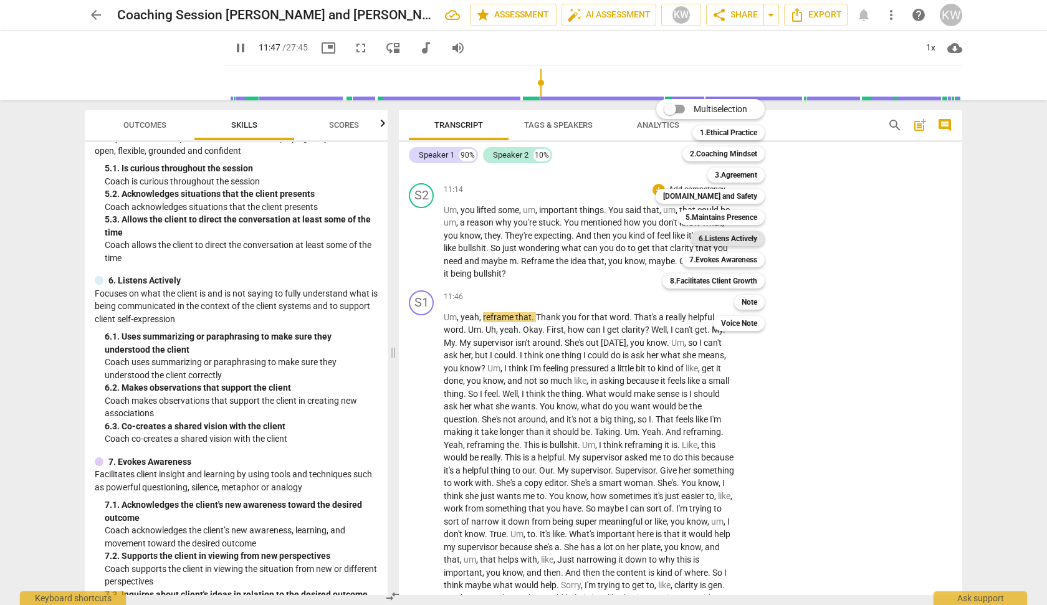
click at [730, 237] on b "6.Listens Actively" at bounding box center [727, 238] width 59 height 15
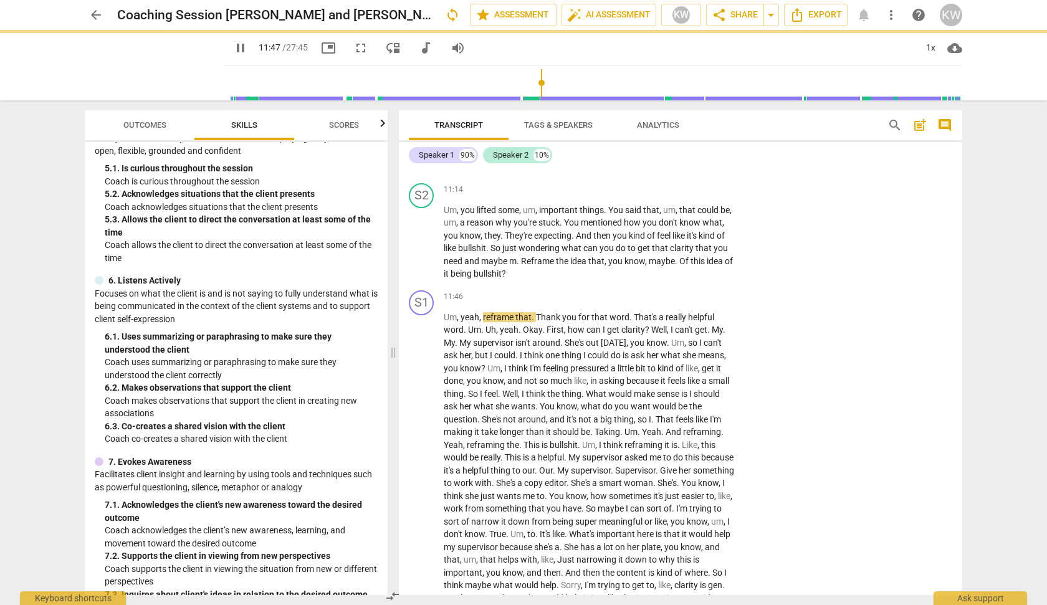
type input "708"
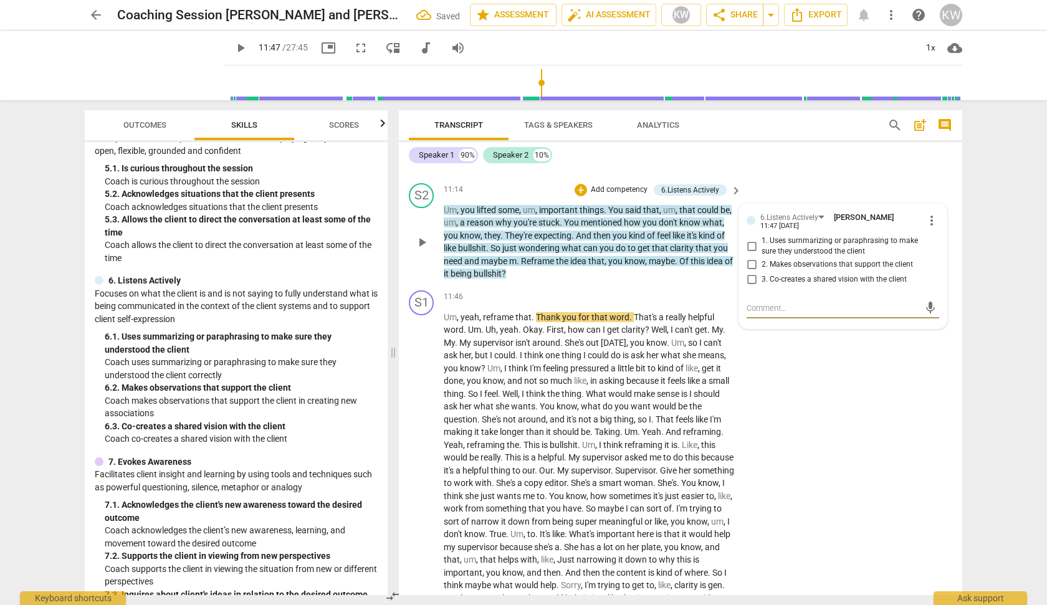
click at [750, 272] on input "2. Makes observations that support the client" at bounding box center [751, 264] width 20 height 15
checkbox input "true"
click at [749, 254] on input "1. Uses summarizing or paraphrasing to make sure they understood the client" at bounding box center [751, 246] width 20 height 15
checkbox input "true"
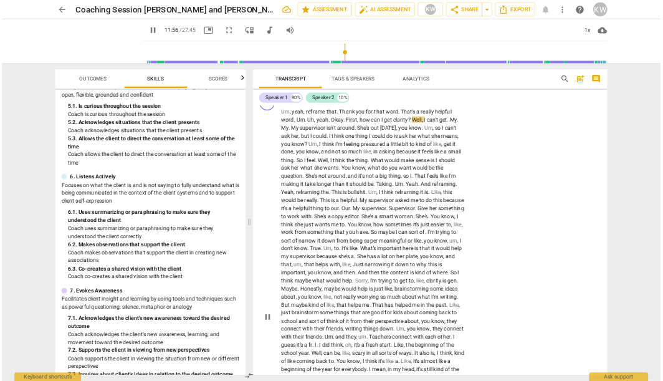
scroll to position [2399, 0]
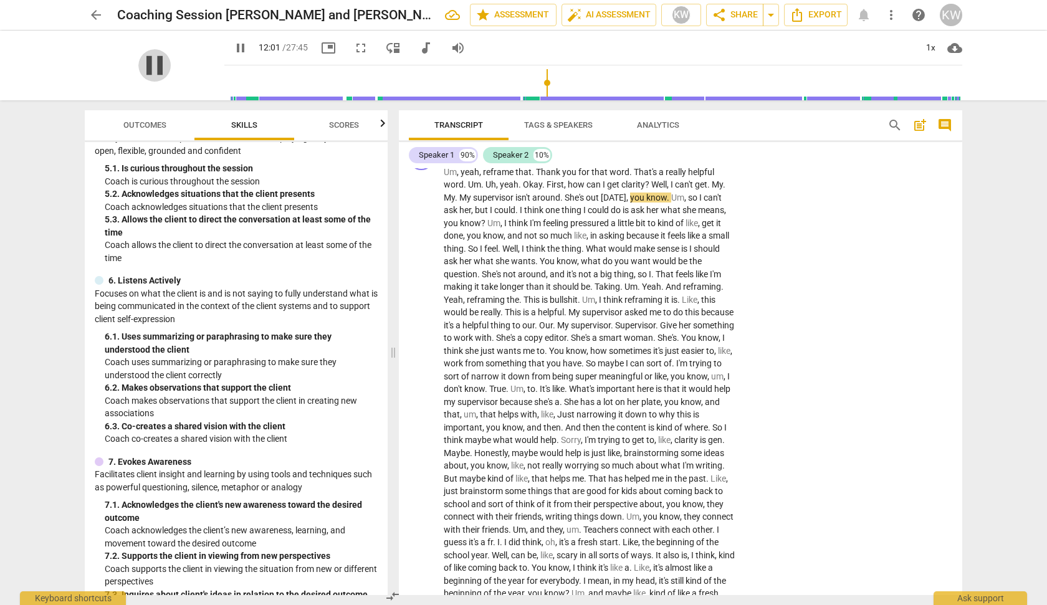
click at [150, 65] on span "pause" at bounding box center [154, 65] width 32 height 32
click at [140, 64] on span "pause" at bounding box center [154, 65] width 32 height 32
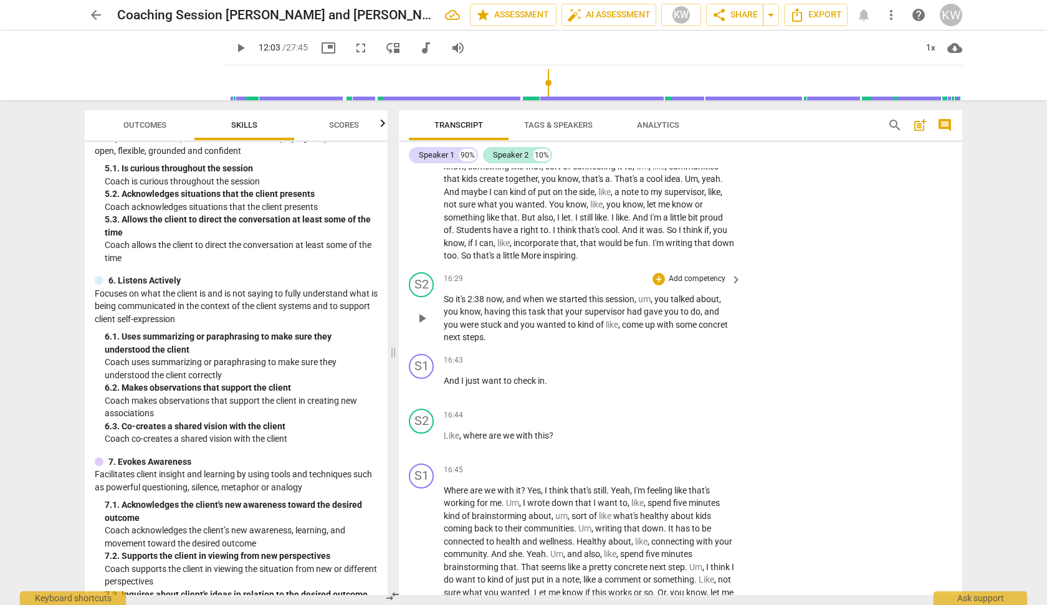
scroll to position [2963, 0]
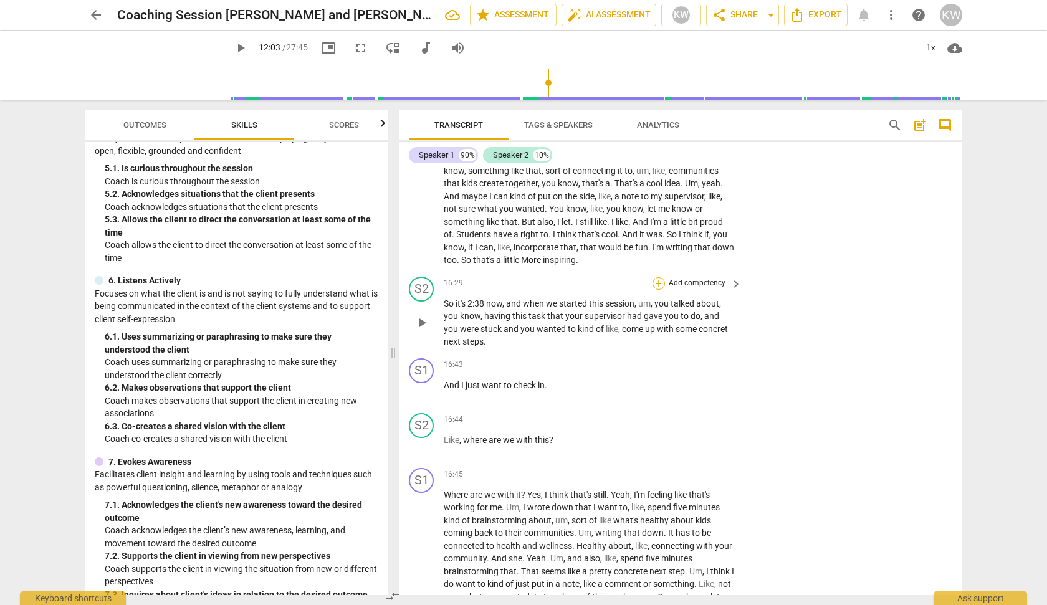
click at [655, 290] on div "+" at bounding box center [658, 283] width 12 height 12
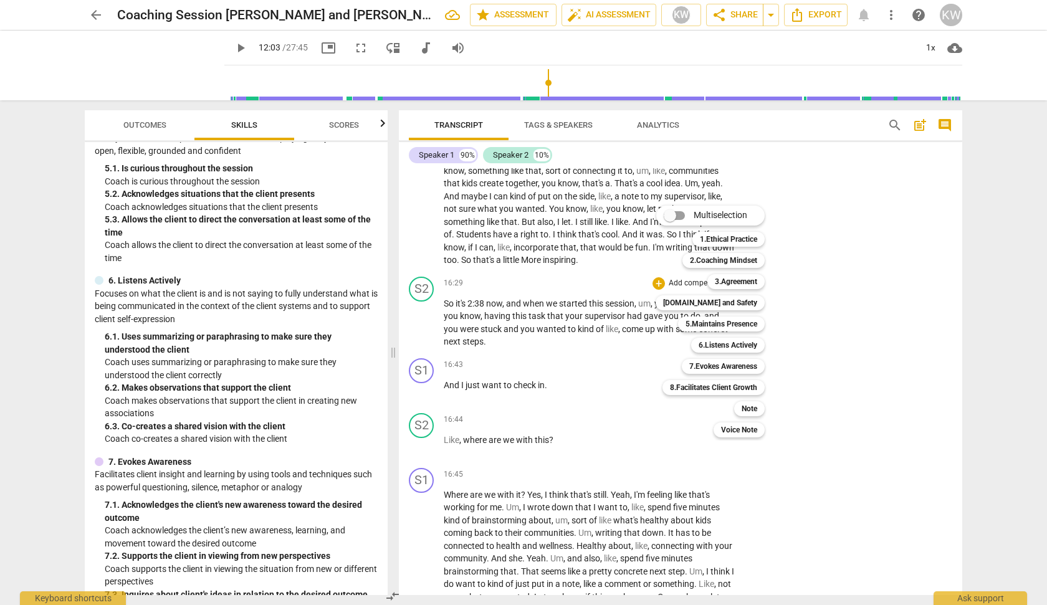
click at [520, 355] on div at bounding box center [523, 302] width 1047 height 605
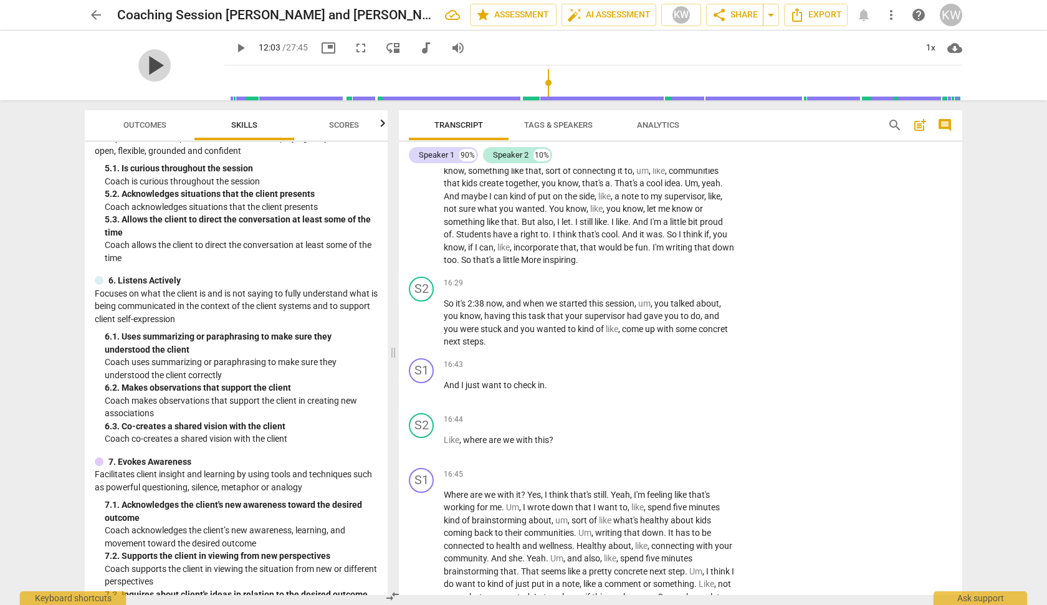
click at [141, 60] on span "play_arrow" at bounding box center [154, 65] width 32 height 32
click at [473, 308] on span "2:38" at bounding box center [476, 303] width 19 height 10
click at [444, 308] on span "So" at bounding box center [450, 303] width 12 height 10
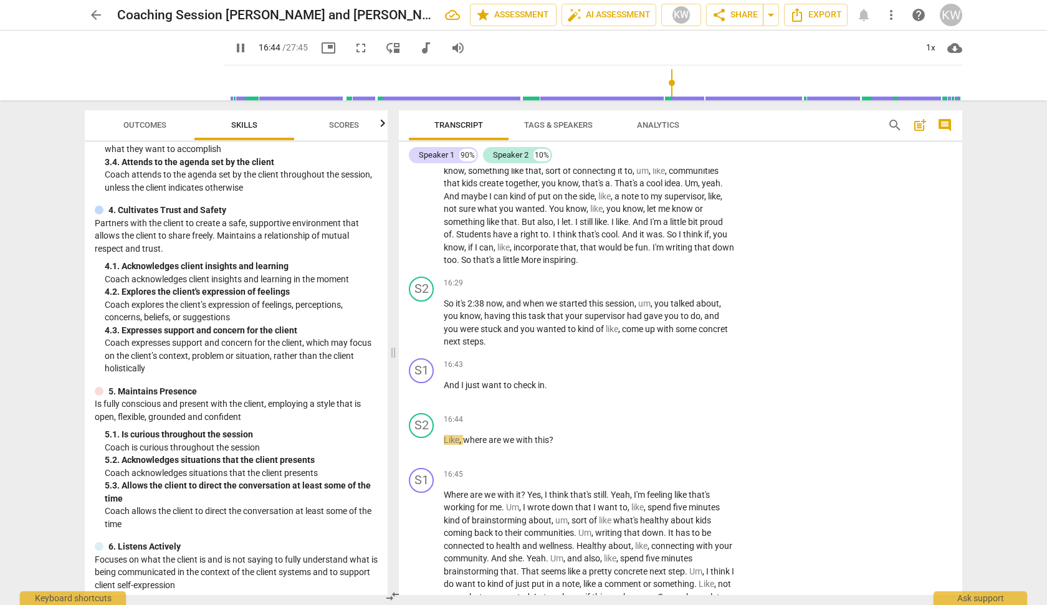
scroll to position [302, 0]
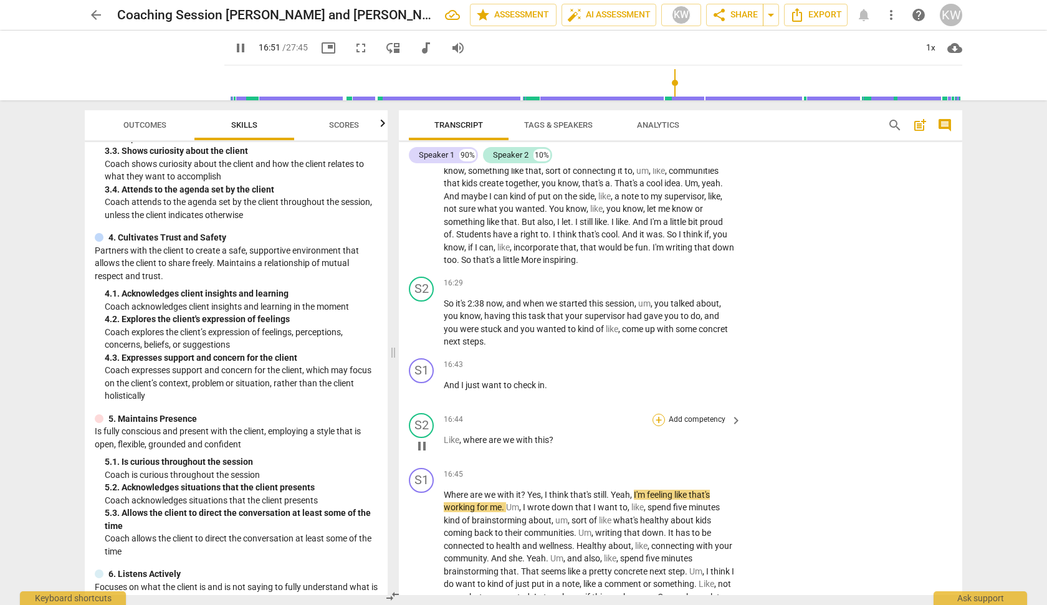
click at [657, 426] on div "+" at bounding box center [658, 420] width 12 height 12
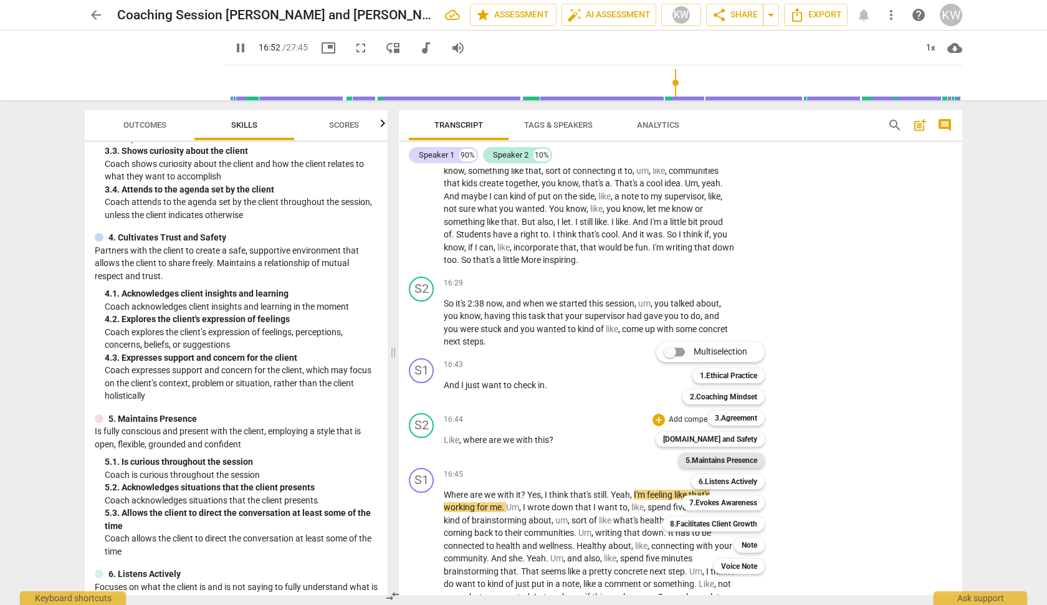
click at [730, 457] on b "5.Maintains Presence" at bounding box center [721, 460] width 72 height 15
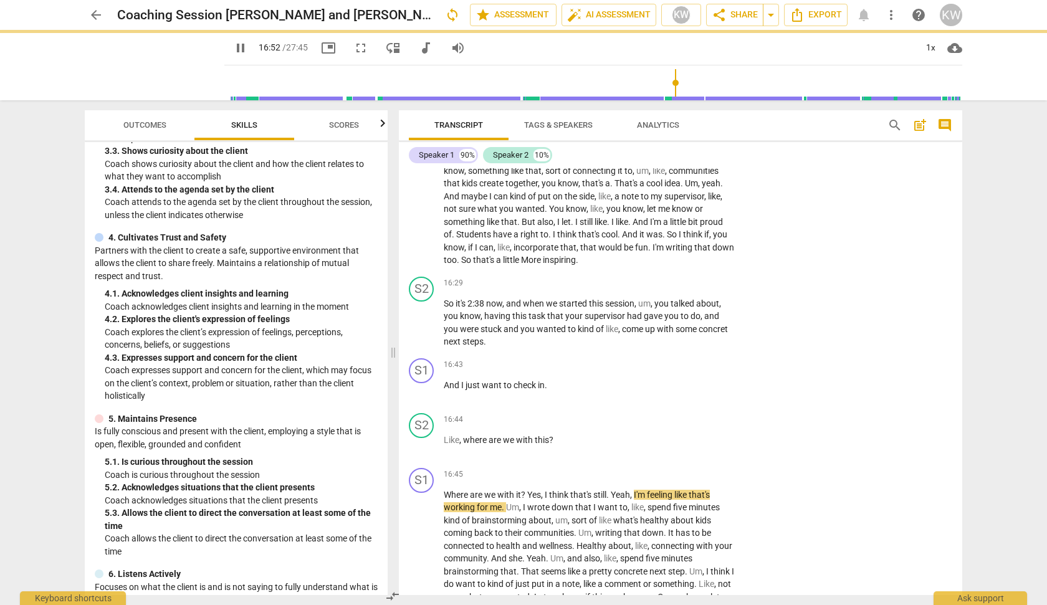
type input "1013"
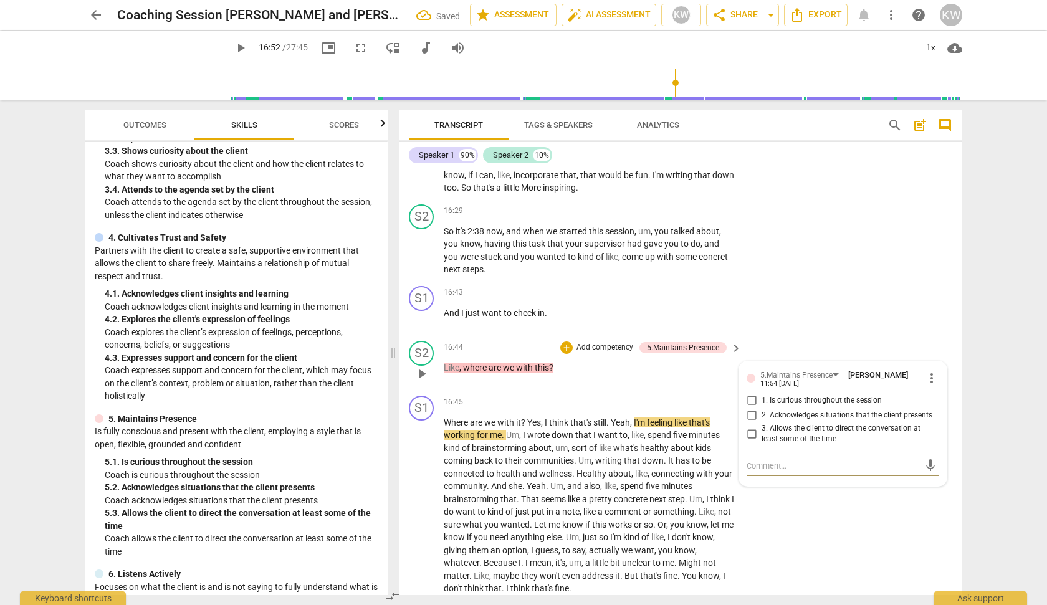
scroll to position [3120, 0]
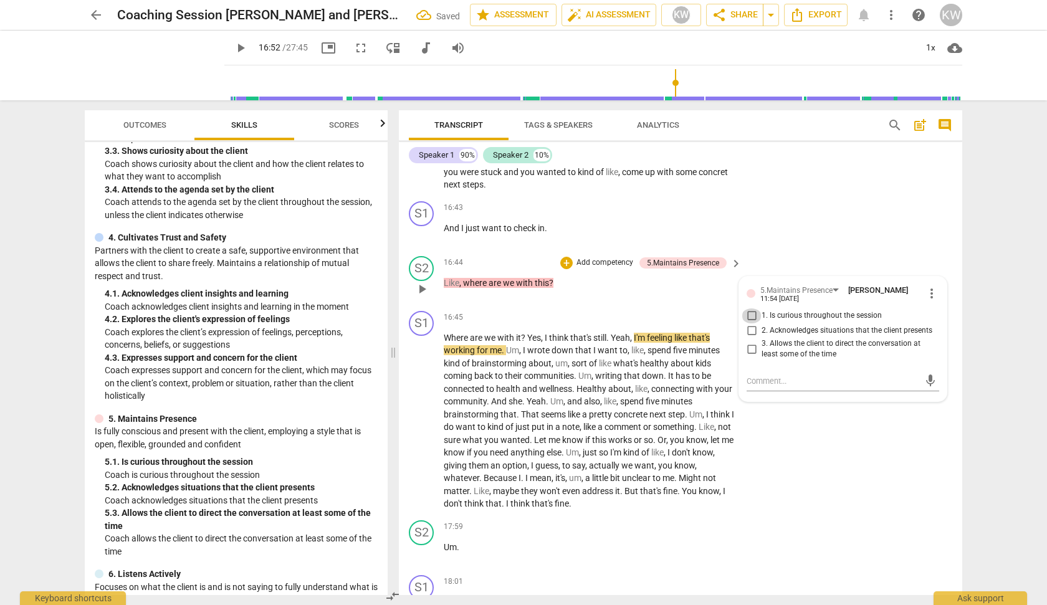
click at [750, 323] on input "1. Is curious throughout the session" at bounding box center [751, 315] width 20 height 15
checkbox input "true"
click at [750, 338] on input "2. Acknowledges situations that the client presents" at bounding box center [751, 330] width 20 height 15
checkbox input "true"
click at [751, 356] on input "3. Allows the client to direct the conversation at least some of the time" at bounding box center [751, 348] width 20 height 15
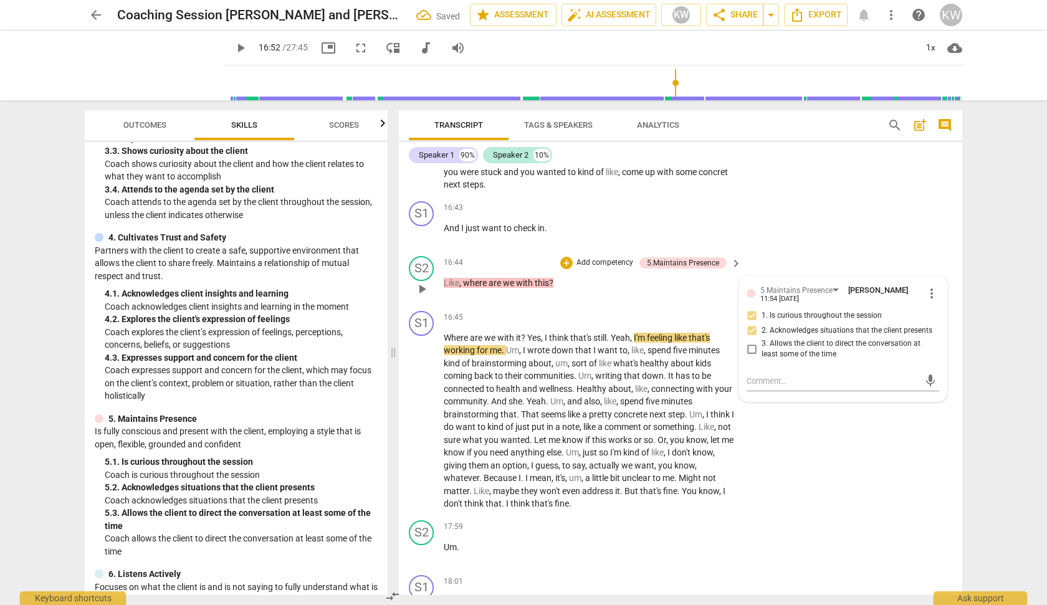
checkbox input "true"
click at [143, 69] on span "play_arrow" at bounding box center [154, 65] width 32 height 32
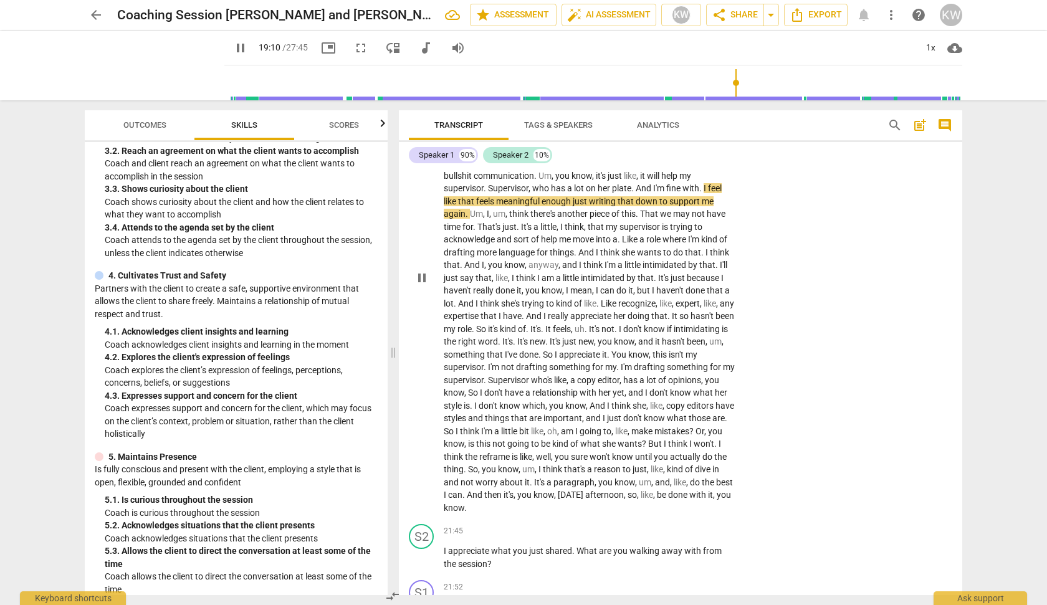
scroll to position [3669, 0]
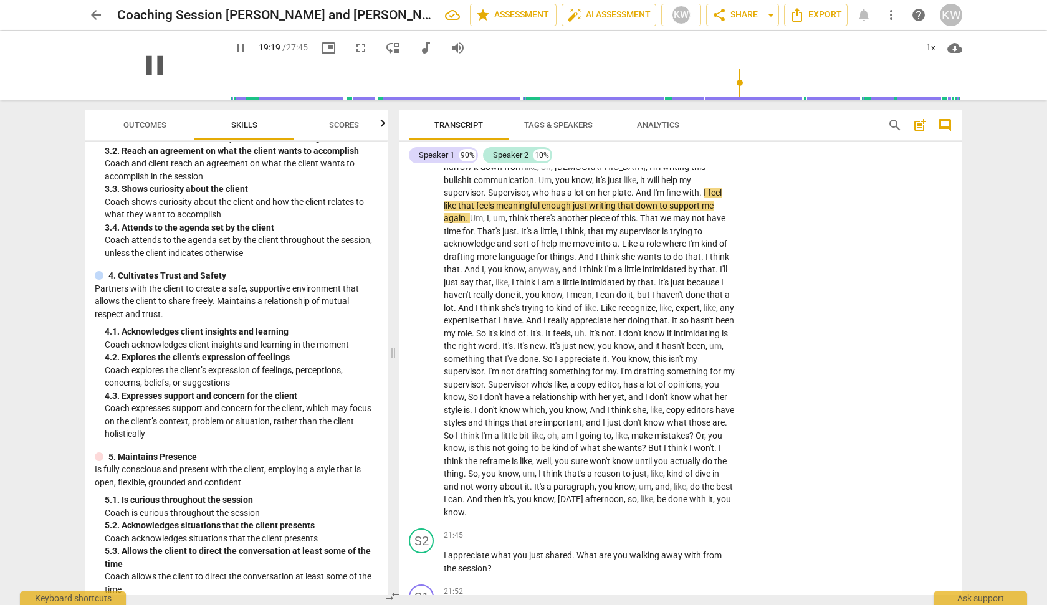
click at [150, 65] on span "pause" at bounding box center [154, 65] width 32 height 32
type input "1159"
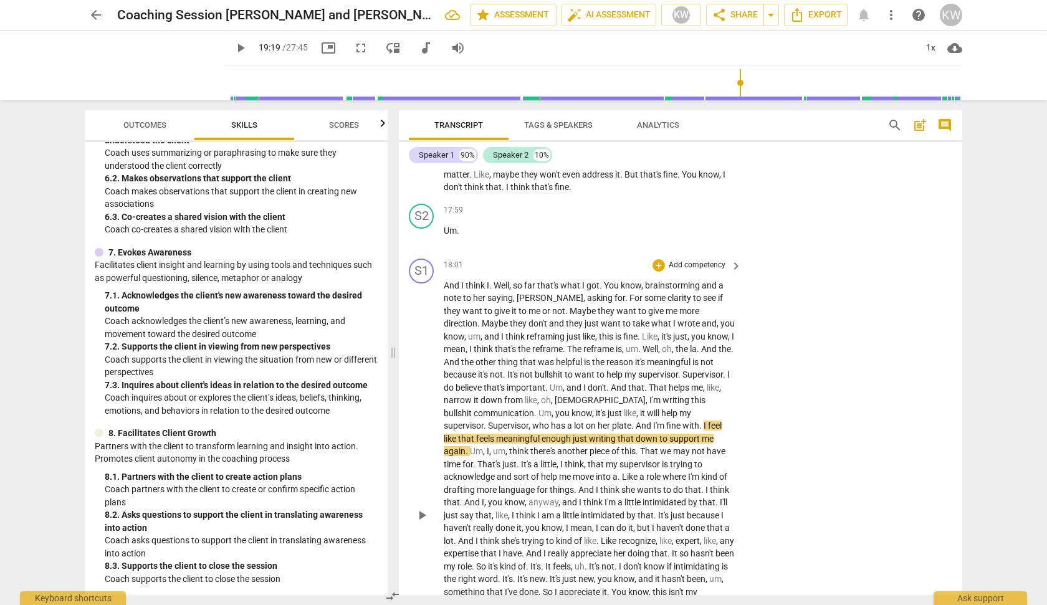
scroll to position [3444, 0]
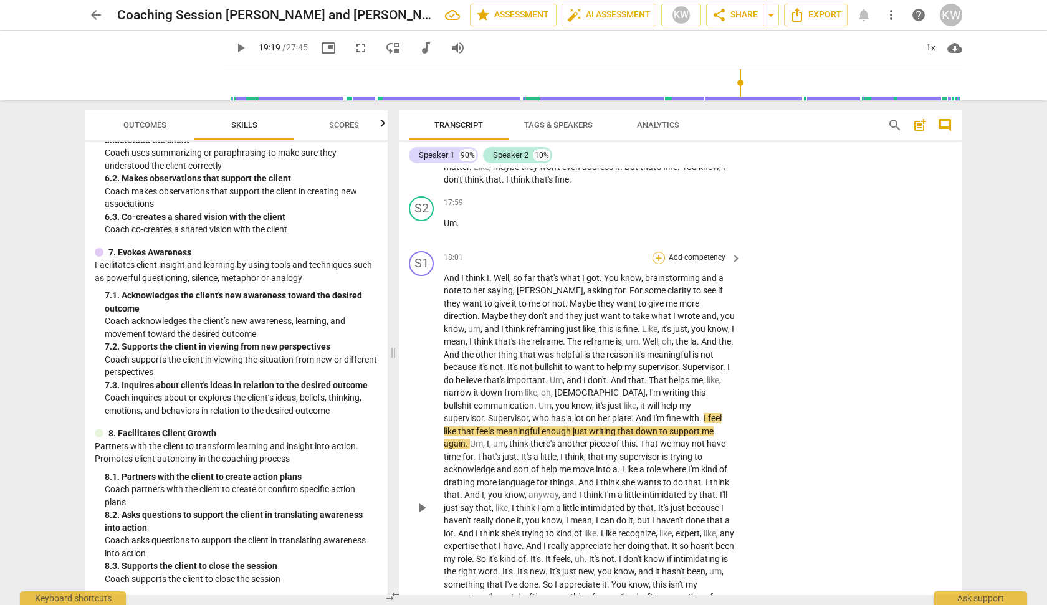
click at [660, 264] on div "+" at bounding box center [658, 258] width 12 height 12
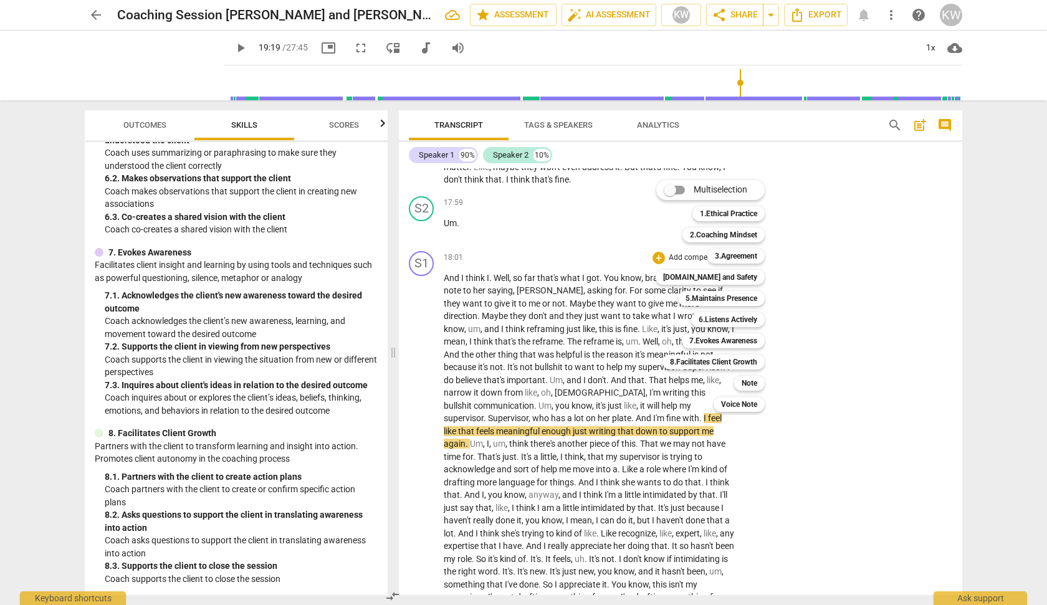
click at [732, 332] on div "7.Evokes Awareness 7" at bounding box center [730, 340] width 107 height 21
click at [735, 346] on b "7.Evokes Awareness" at bounding box center [723, 340] width 68 height 15
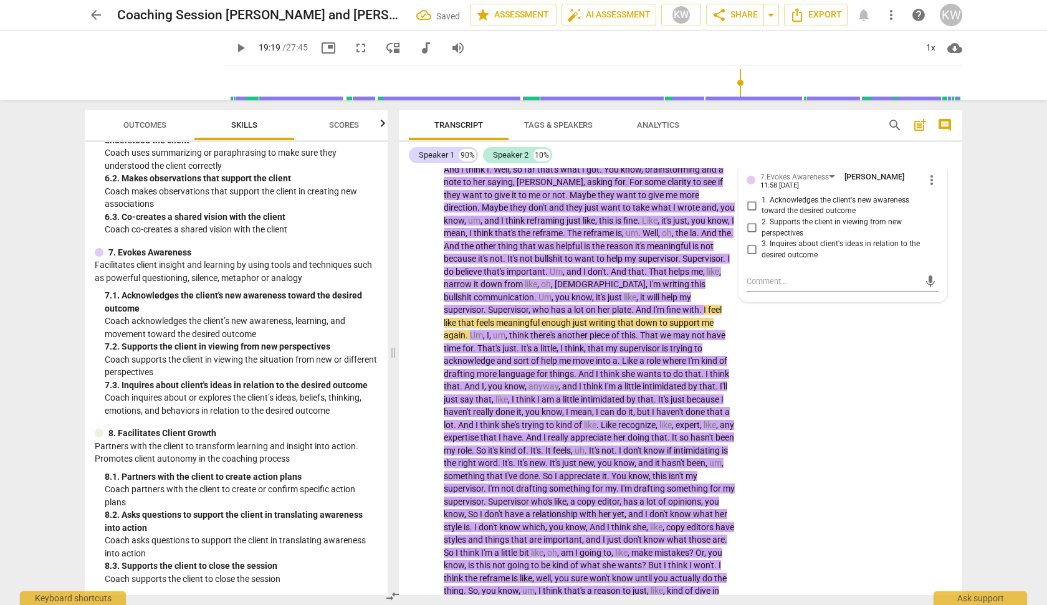
scroll to position [3562, 0]
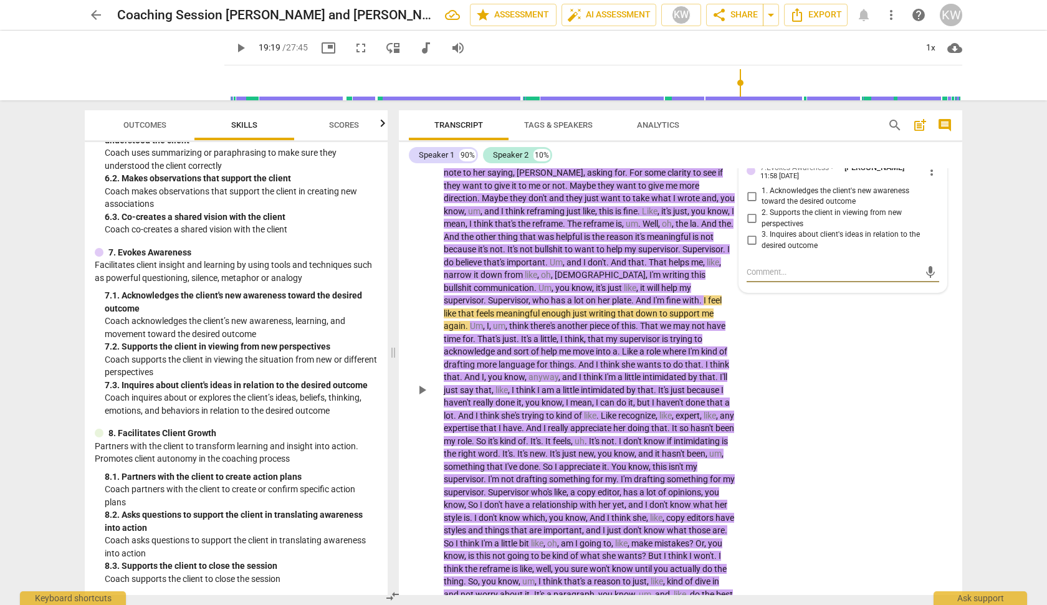
click at [750, 204] on input "1. Acknowledges the client's new awareness toward the desired outcome" at bounding box center [751, 196] width 20 height 15
checkbox input "true"
click at [748, 226] on input "2. Supports the client in viewing from new perspectives" at bounding box center [751, 218] width 20 height 15
checkbox input "true"
click at [833, 384] on div "S1 play_arrow pause 18:01 + Add competency 7.Evokes Awareness keyboard_arrow_ri…" at bounding box center [680, 379] width 563 height 503
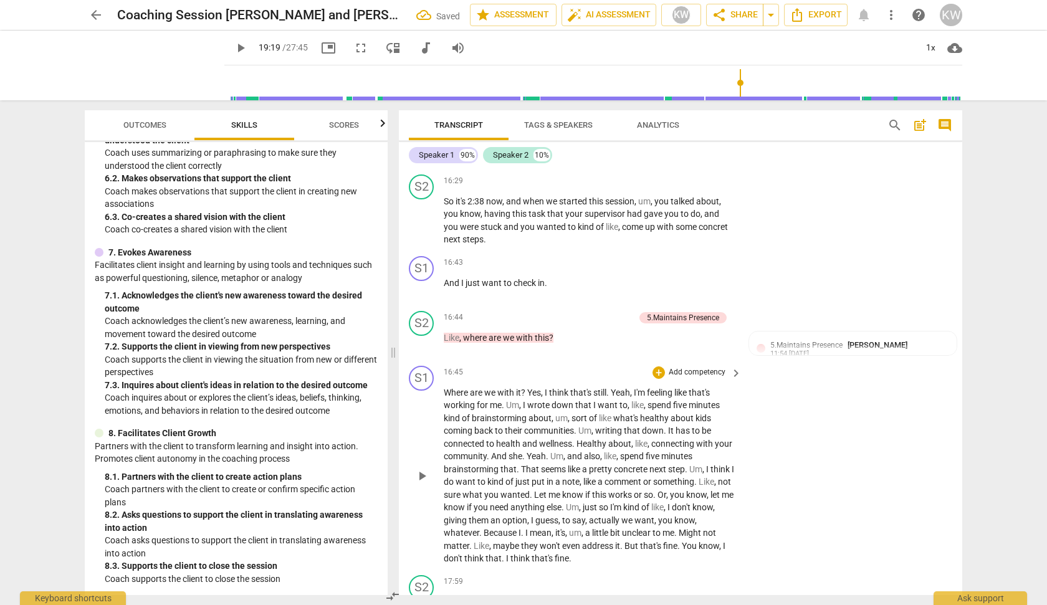
scroll to position [3131, 0]
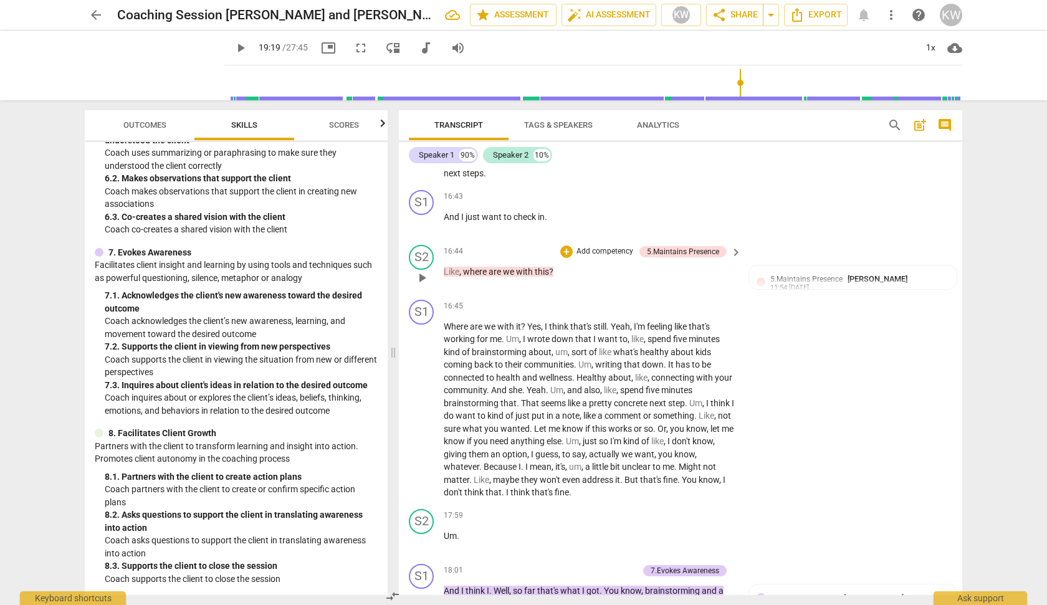
click at [577, 257] on p "Add competency" at bounding box center [604, 251] width 59 height 11
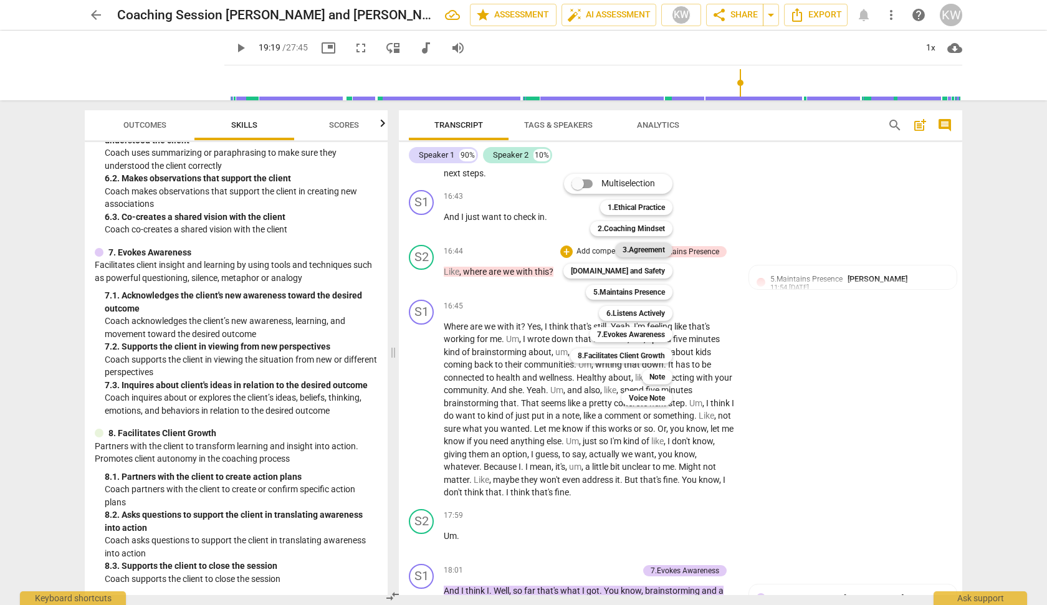
click at [637, 243] on b "3.Agreement" at bounding box center [643, 249] width 42 height 15
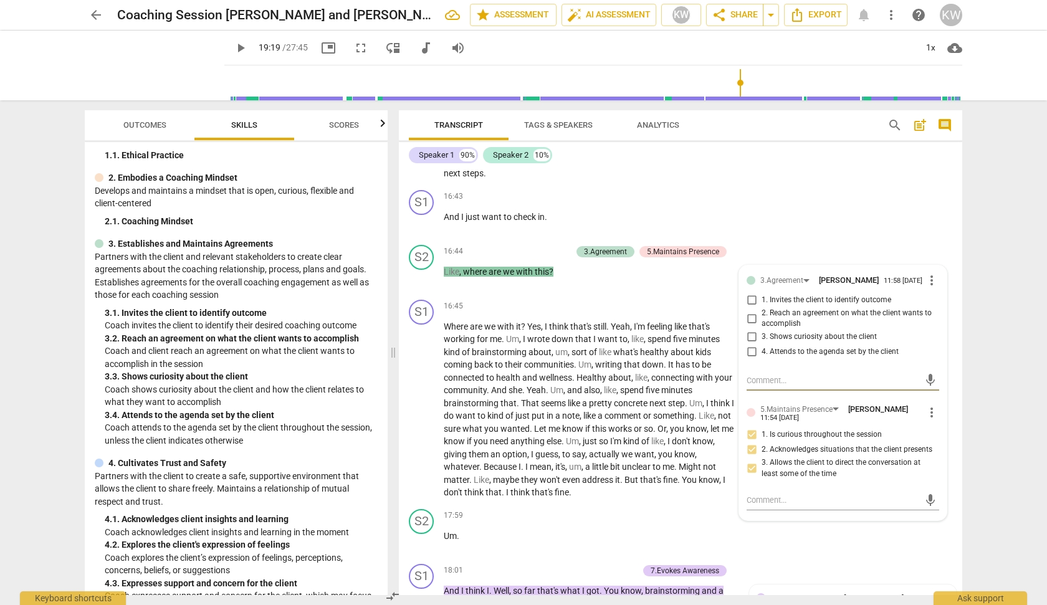
scroll to position [79, 0]
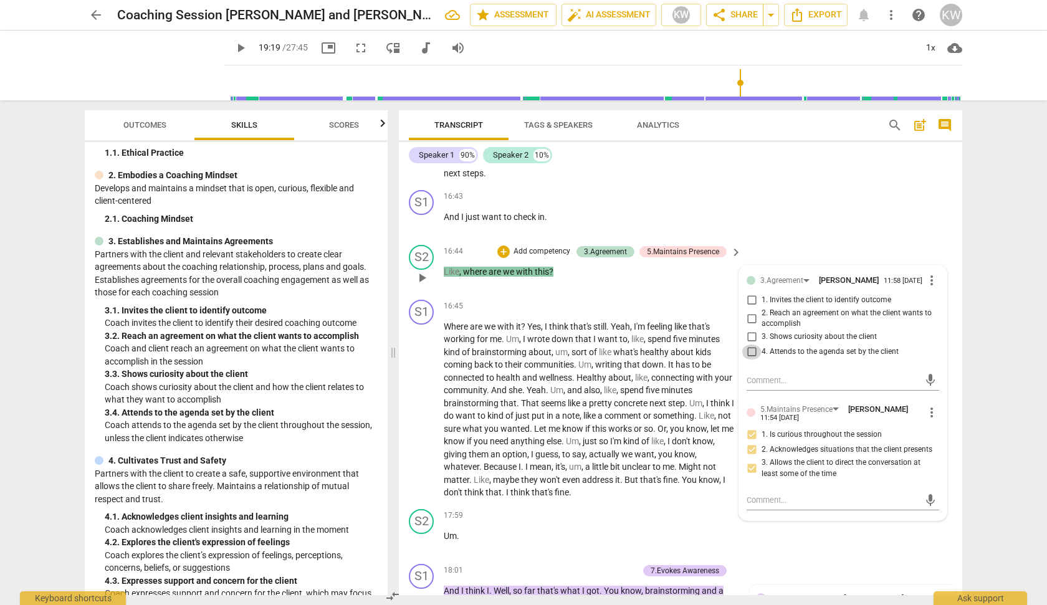
click at [751, 360] on input "4. Attends to the agenda set by the client" at bounding box center [751, 352] width 20 height 15
checkbox input "true"
click at [749, 345] on input "3. Shows curiosity about the client" at bounding box center [751, 337] width 20 height 15
checkbox input "true"
click at [897, 240] on div "S1 play_arrow pause 16:43 + Add competency keyboard_arrow_right And I just want…" at bounding box center [680, 212] width 563 height 55
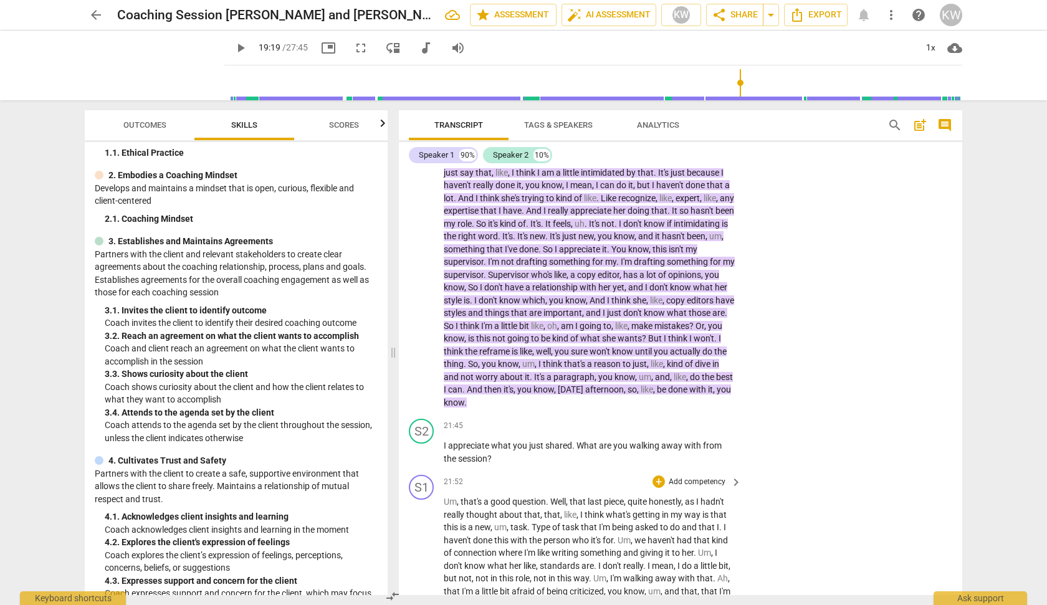
scroll to position [3755, 0]
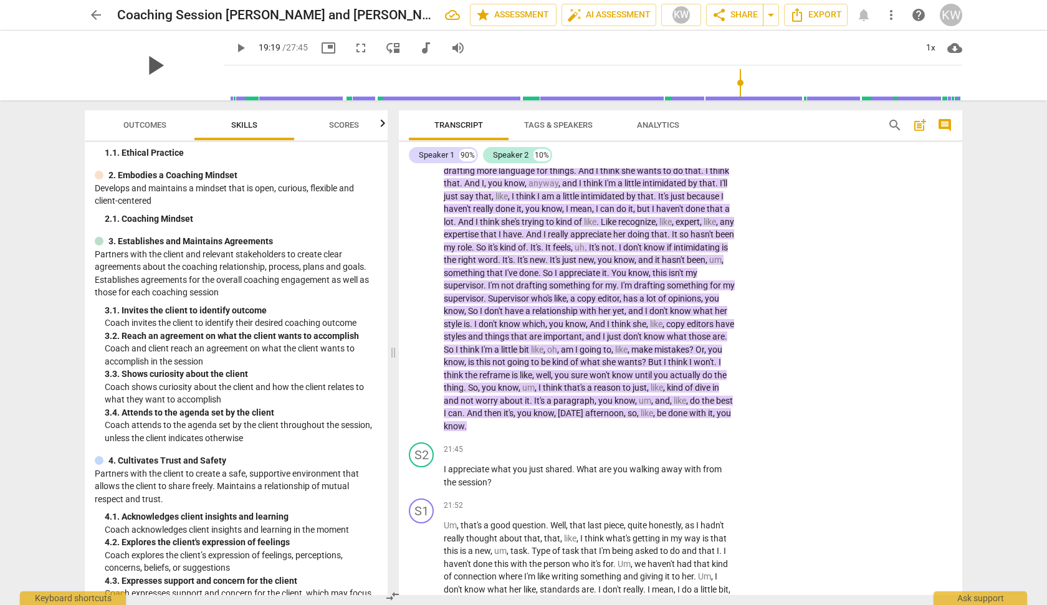
click at [150, 68] on span "play_arrow" at bounding box center [154, 65] width 32 height 32
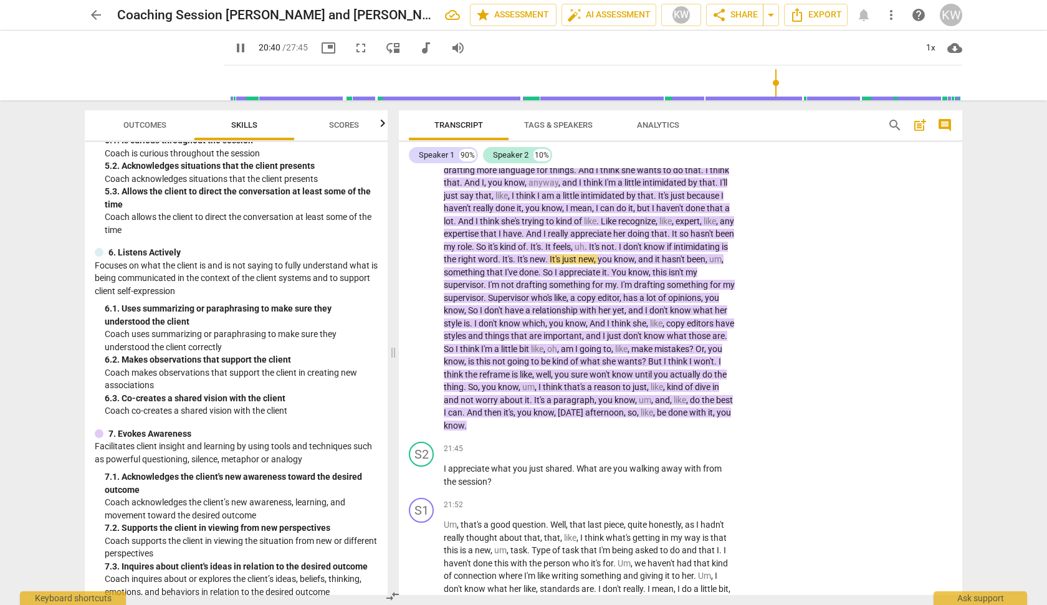
scroll to position [805, 0]
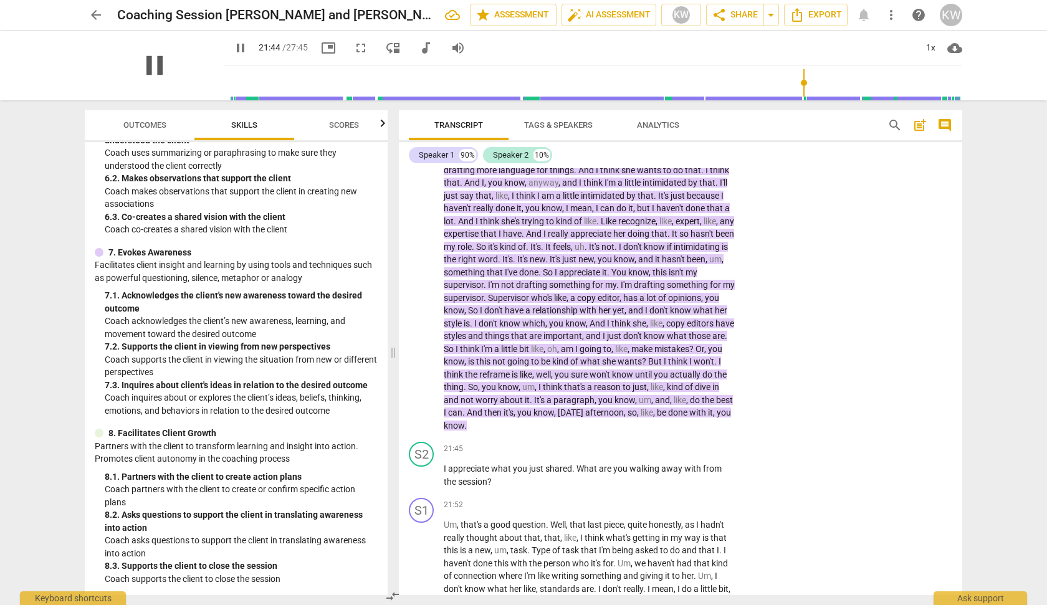
click at [138, 72] on span "pause" at bounding box center [154, 65] width 32 height 32
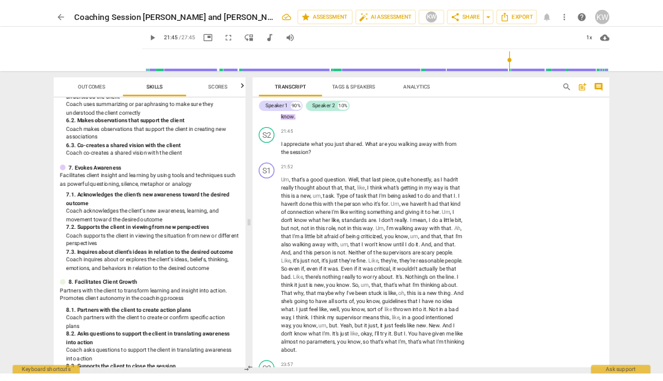
scroll to position [6226, 0]
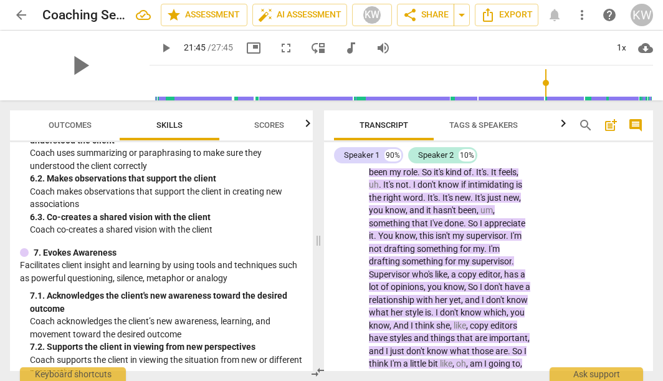
click at [66, 82] on div "play_arrow" at bounding box center [80, 66] width 140 height 70
click at [70, 70] on span "play_arrow" at bounding box center [80, 65] width 32 height 32
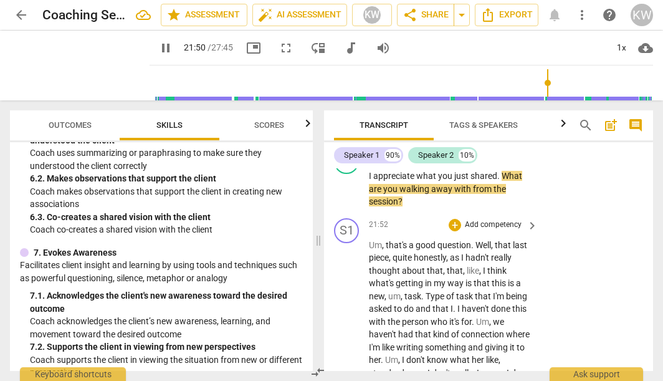
scroll to position [6604, 0]
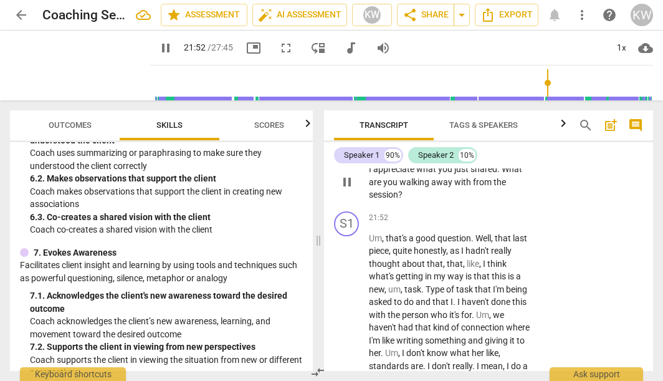
click at [454, 155] on div "+" at bounding box center [455, 149] width 12 height 12
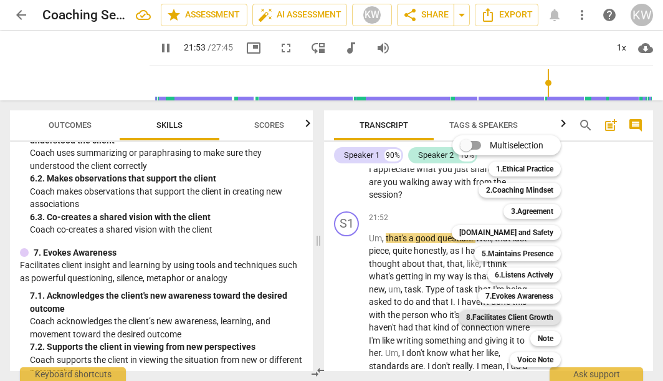
click at [525, 319] on b "8.Facilitates Client Growth" at bounding box center [509, 317] width 87 height 15
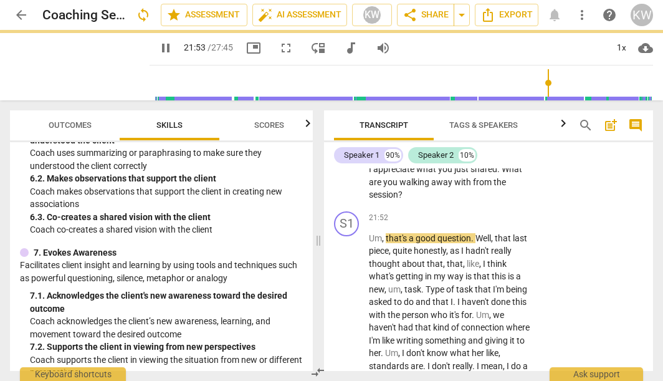
type input "1314"
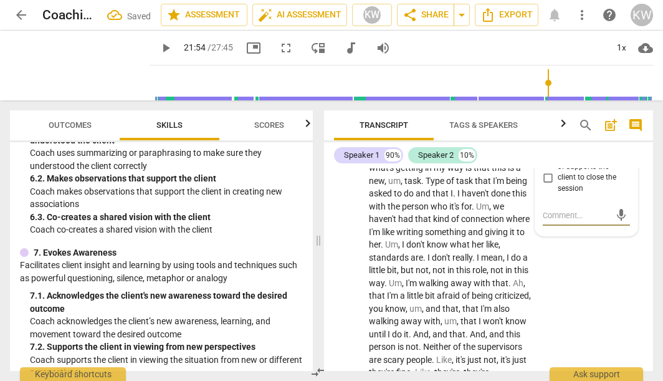
scroll to position [6722, 0]
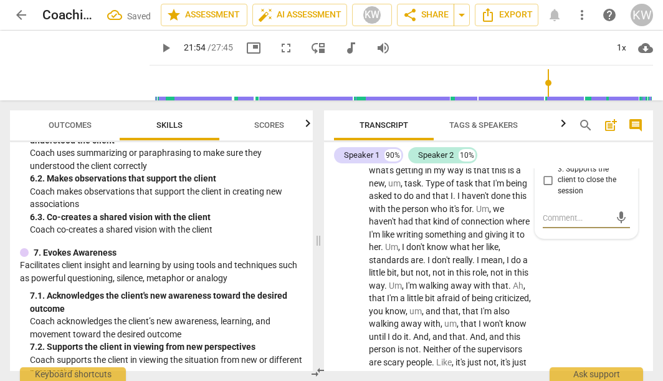
click at [546, 144] on input "2. Asks questions to support the client in translating awareness into action" at bounding box center [548, 136] width 20 height 15
checkbox input "true"
click at [476, 204] on div "S1 play_arrow pause 21:52 + Add competency keyboard_arrow_right Um , that's a g…" at bounding box center [488, 364] width 329 height 529
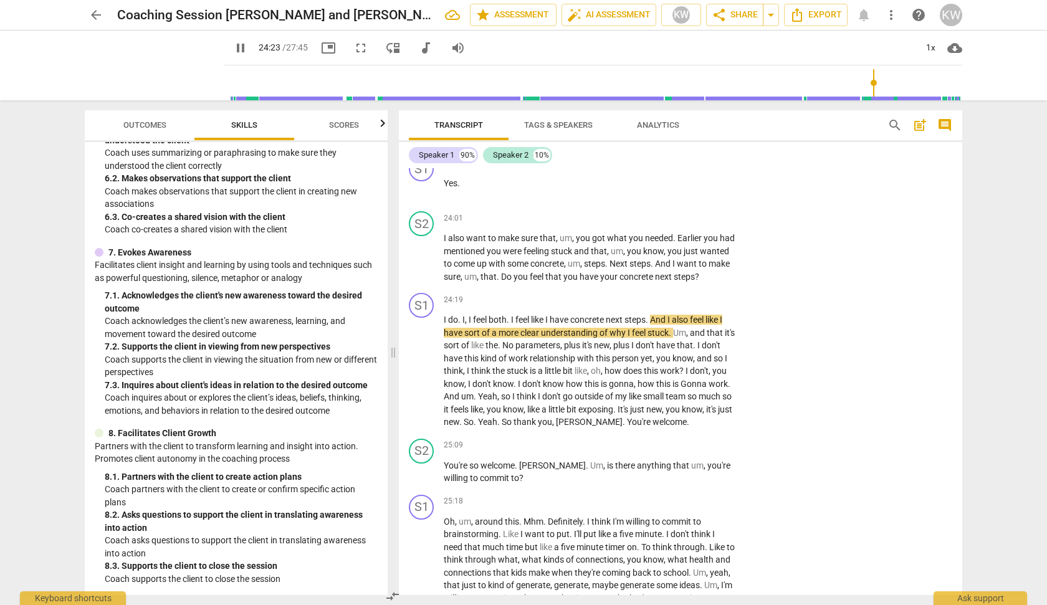
scroll to position [4467, 0]
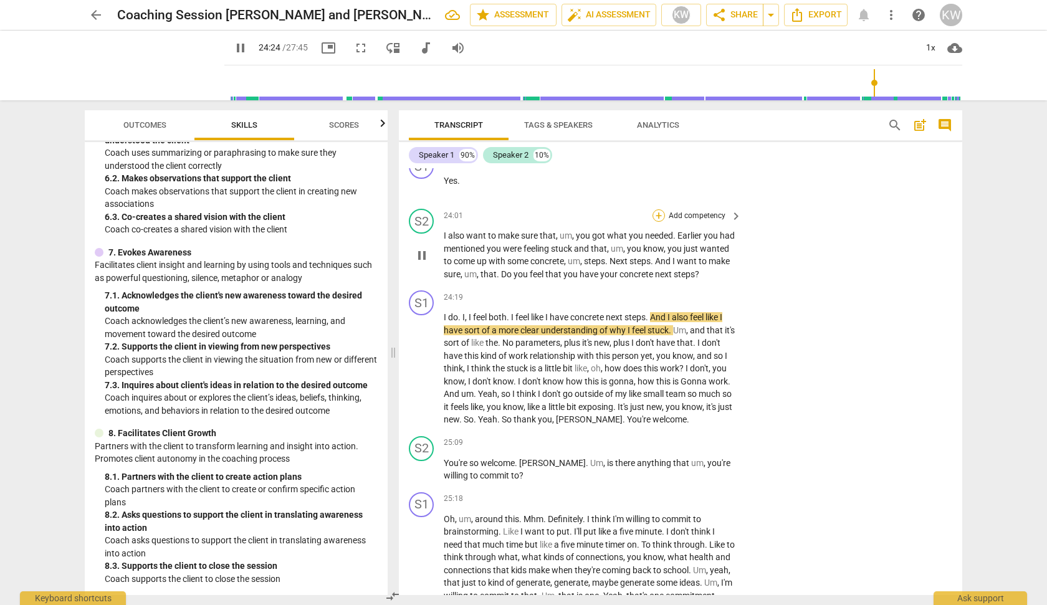
click at [654, 222] on div "+" at bounding box center [658, 215] width 12 height 12
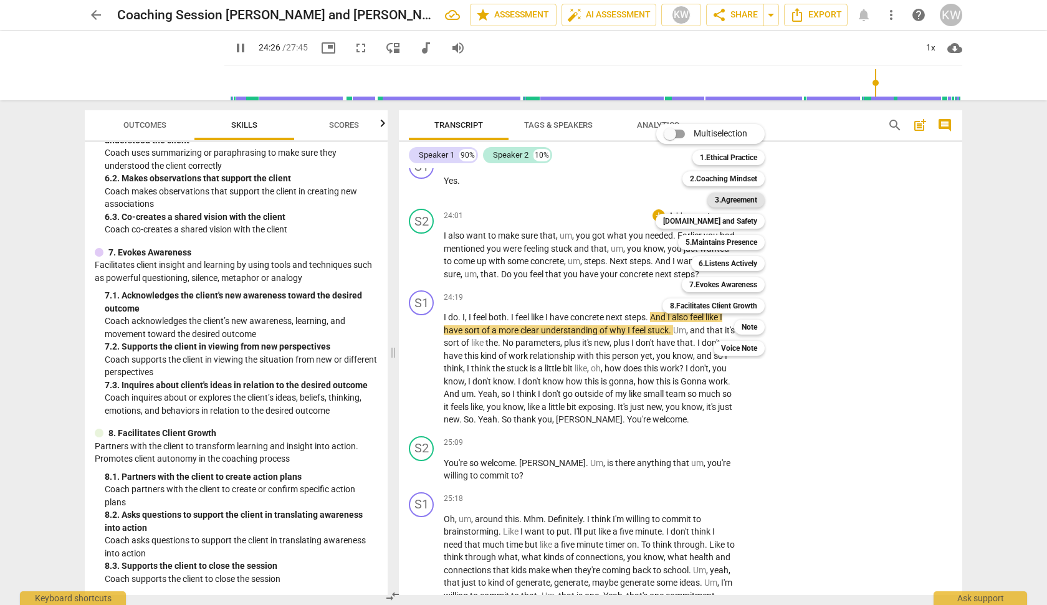
click at [734, 199] on b "3.Agreement" at bounding box center [736, 200] width 42 height 15
type input "1467"
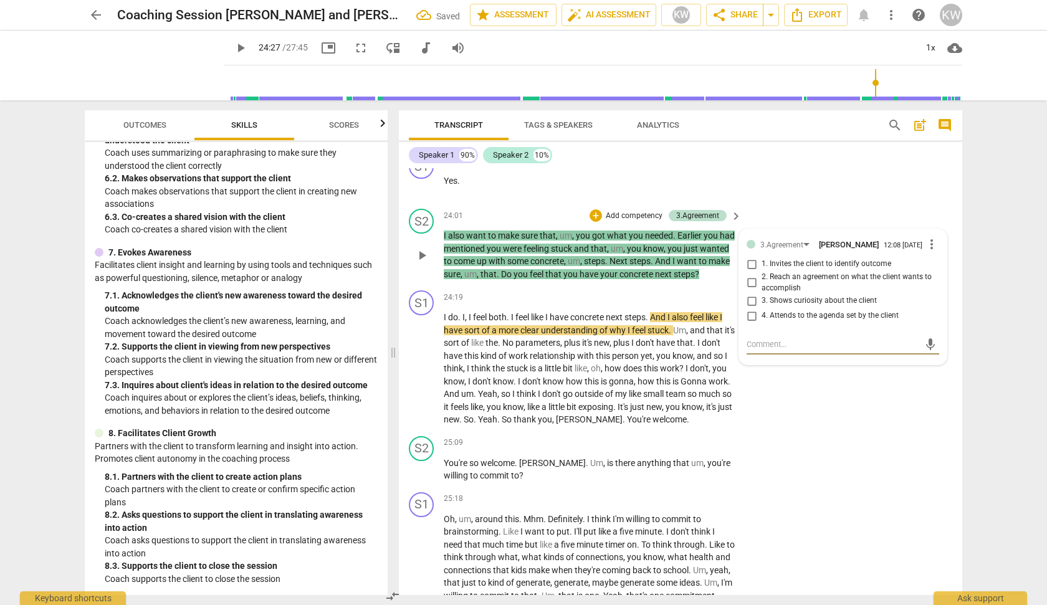
click at [751, 323] on input "4. Attends to the agenda set by the client" at bounding box center [751, 315] width 20 height 15
checkbox input "true"
click at [751, 293] on label "2. Reach an agreement on what the client wants to accomplish" at bounding box center [837, 283] width 193 height 22
click at [751, 290] on input "2. Reach an agreement on what the client wants to accomplish" at bounding box center [751, 282] width 20 height 15
click at [750, 290] on input "2. Reach an agreement on what the client wants to accomplish" at bounding box center [751, 282] width 20 height 15
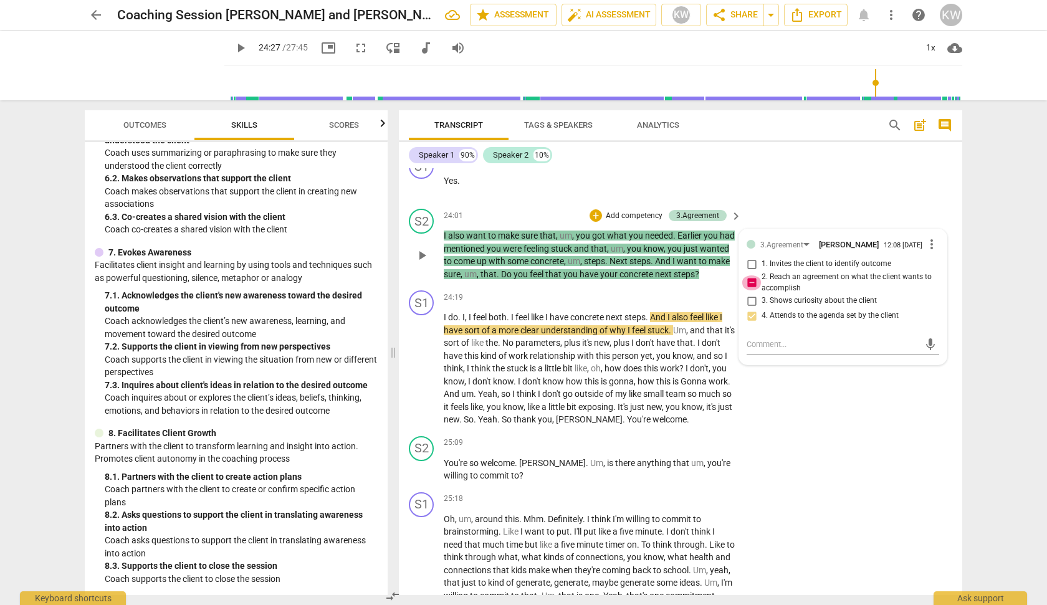
click at [751, 290] on input "2. Reach an agreement on what the client wants to accomplish" at bounding box center [751, 282] width 20 height 15
checkbox input "false"
click at [751, 308] on input "3. Shows curiosity about the client" at bounding box center [751, 300] width 20 height 15
checkbox input "true"
click at [820, 431] on div "S1 play_arrow pause 24:19 + Add competency keyboard_arrow_right I do . I , I fe…" at bounding box center [680, 358] width 563 height 146
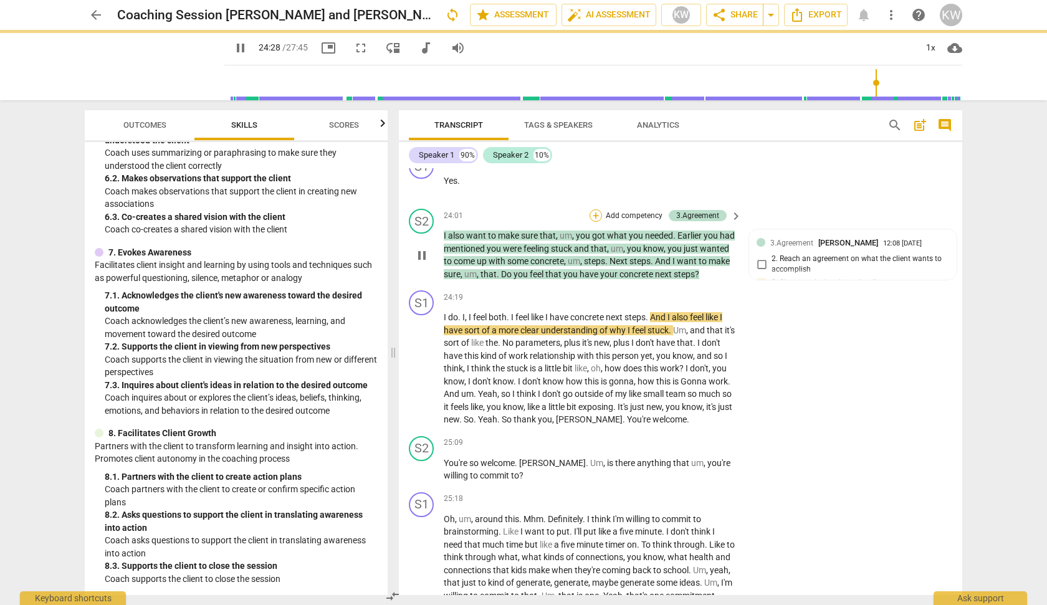
click at [595, 222] on div "+" at bounding box center [595, 215] width 12 height 12
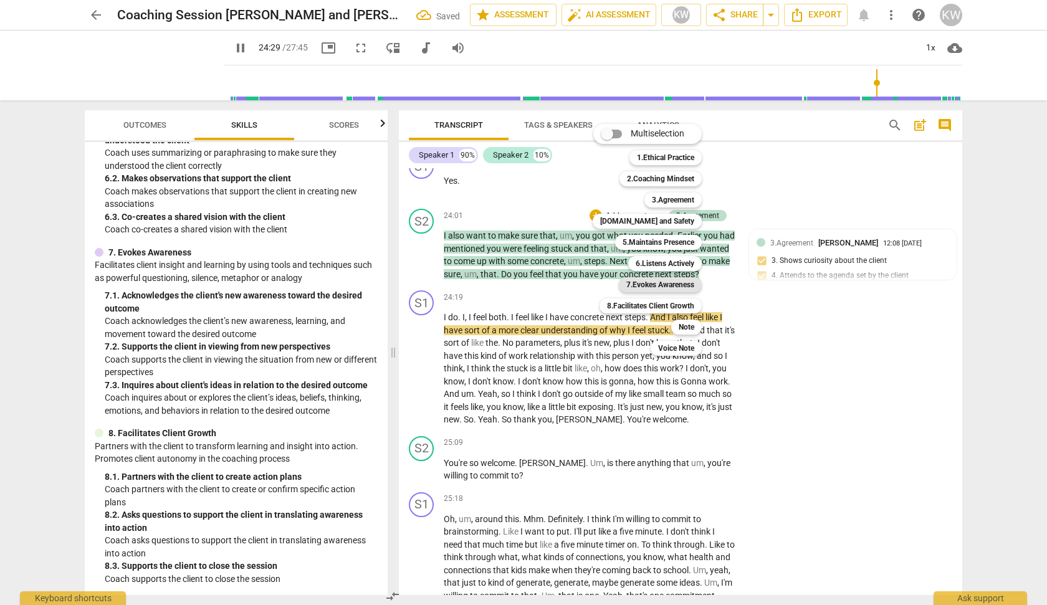
click at [671, 281] on b "7.Evokes Awareness" at bounding box center [660, 284] width 68 height 15
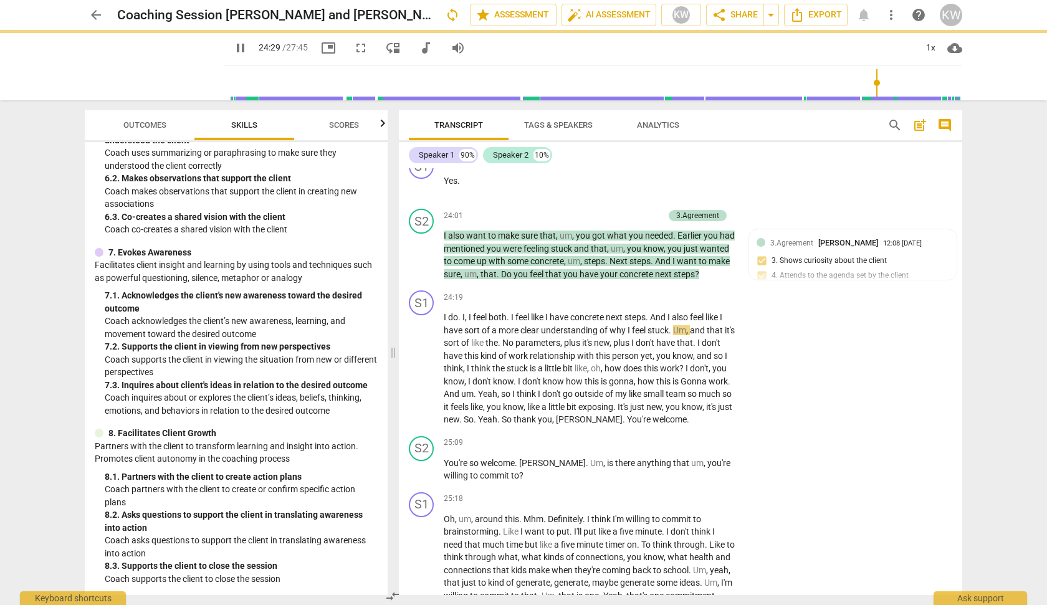
type input "1470"
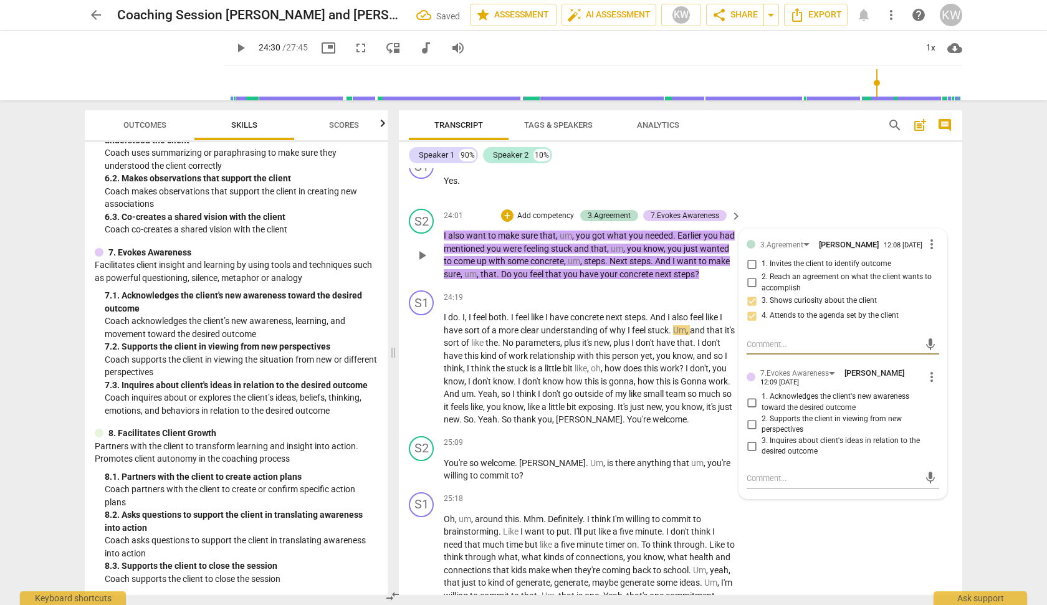
click at [749, 410] on input "1. Acknowledges the client's new awareness toward the desired outcome" at bounding box center [751, 402] width 20 height 15
checkbox input "true"
click at [752, 432] on input "2. Supports the client in viewing from new perspectives" at bounding box center [751, 424] width 20 height 15
checkbox input "true"
click at [748, 454] on input "3. Inquires about client's ideas in relation to the desired outcome" at bounding box center [751, 446] width 20 height 15
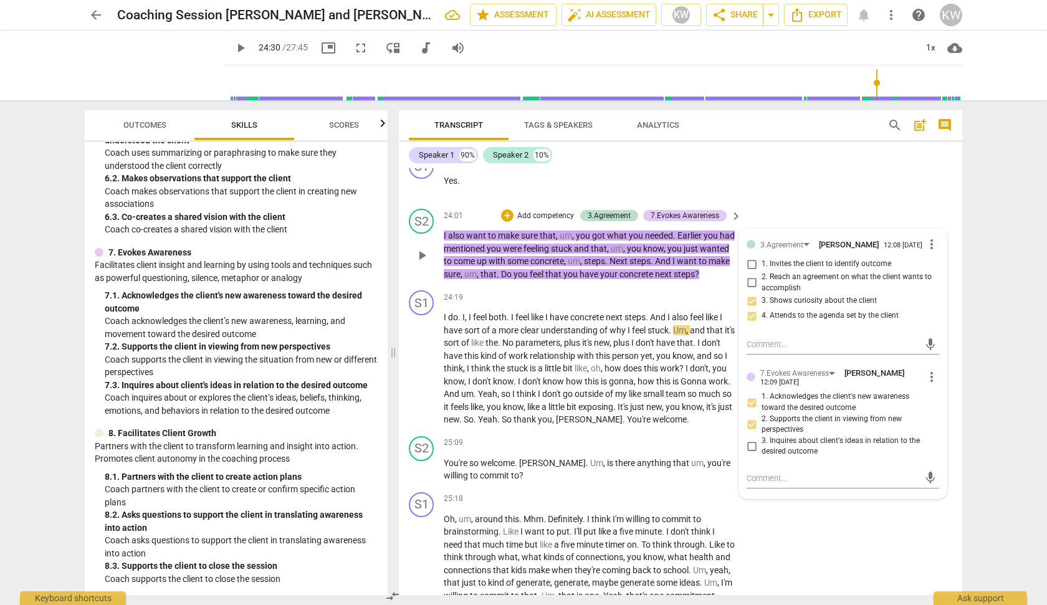
checkbox input "true"
click at [827, 204] on div "S1 play_arrow pause 24:00 + Add competency keyboard_arrow_right Yes ." at bounding box center [680, 176] width 563 height 55
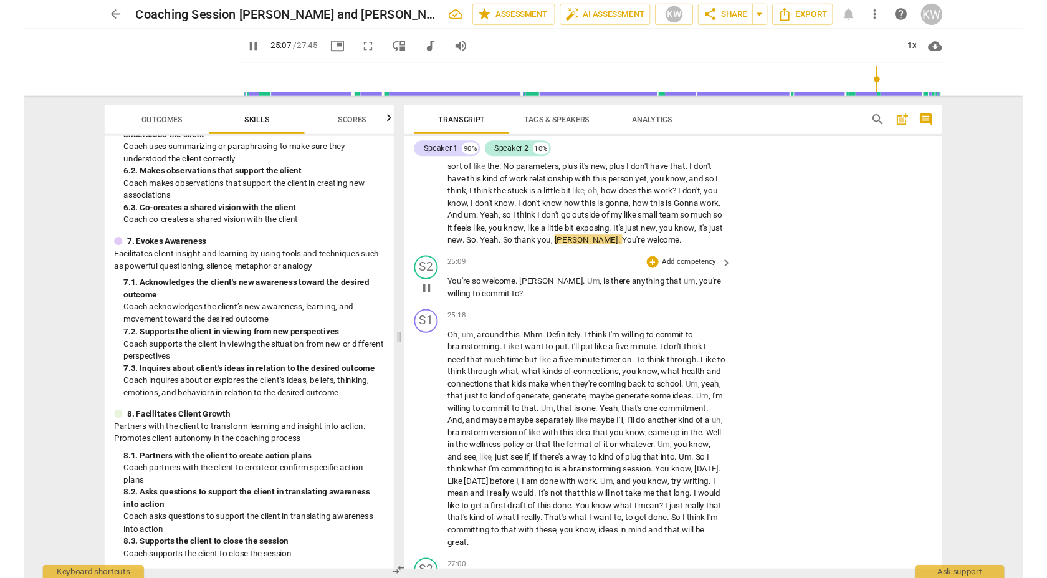
scroll to position [4672, 0]
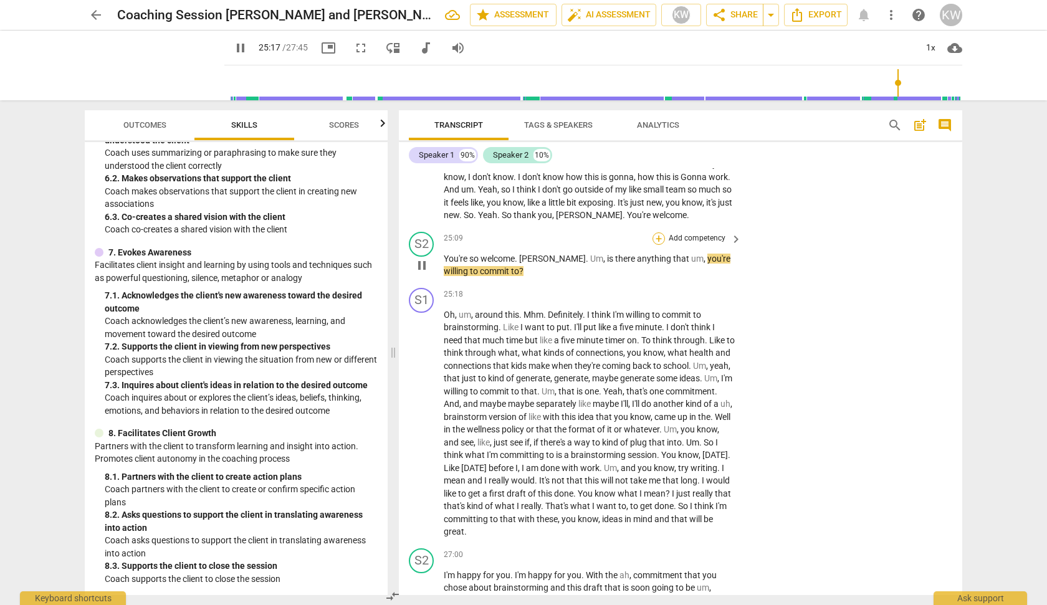
click at [660, 245] on div "+" at bounding box center [658, 238] width 12 height 12
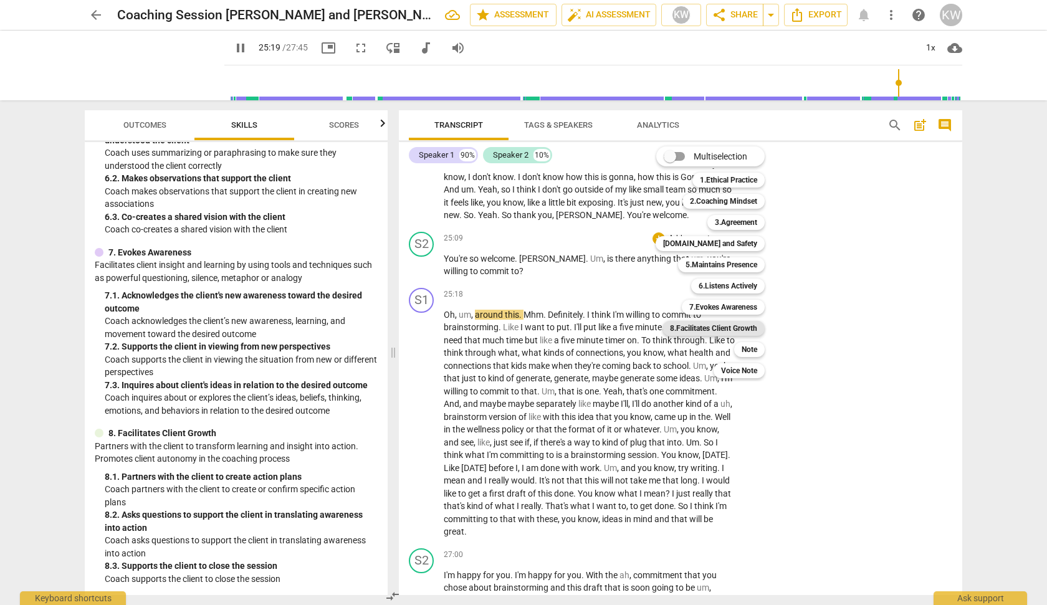
click at [733, 328] on b "8.Facilitates Client Growth" at bounding box center [713, 328] width 87 height 15
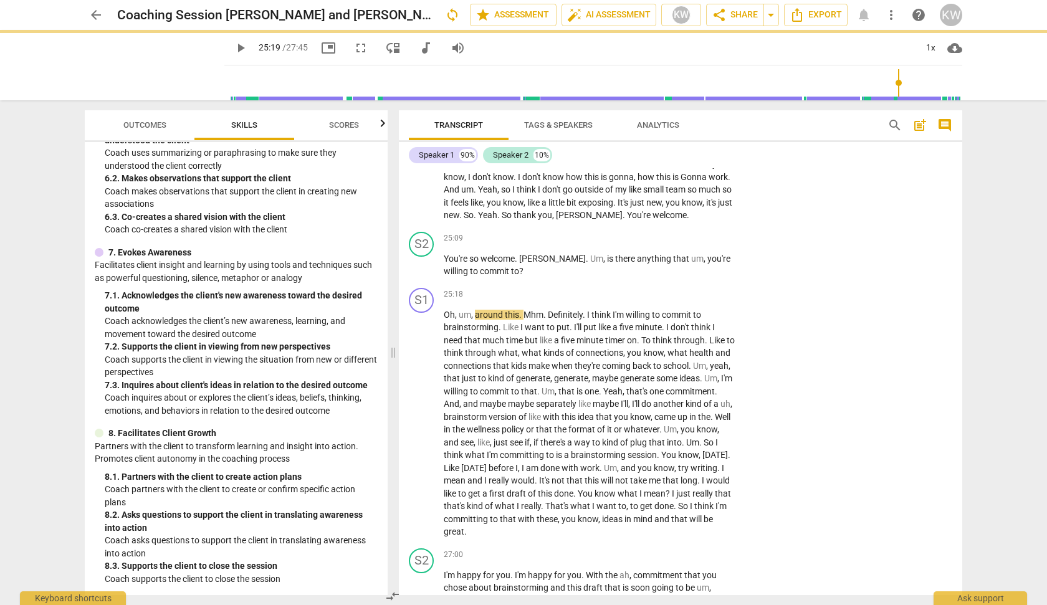
type input "1520"
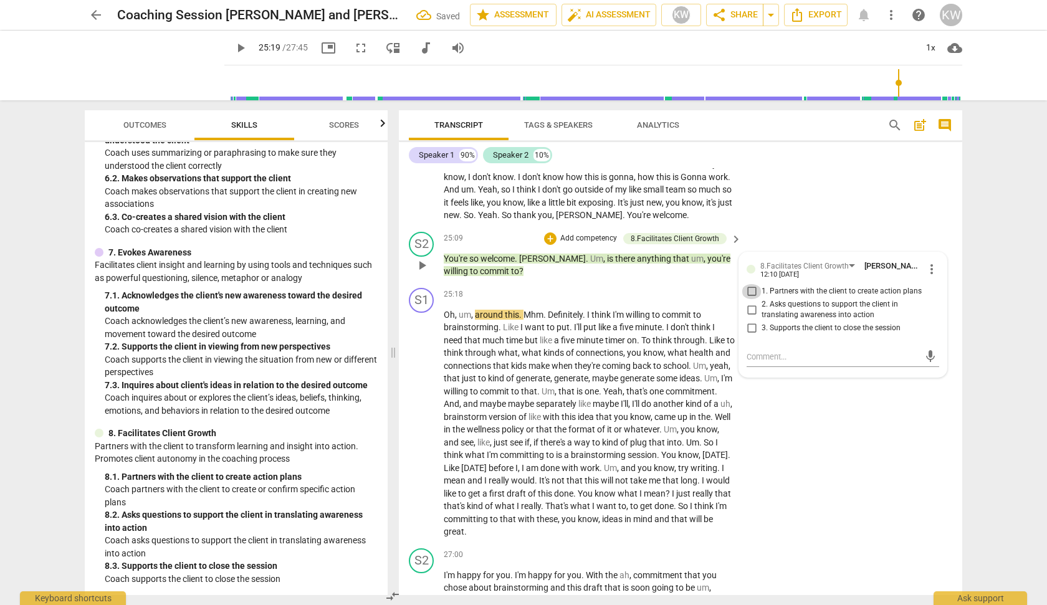
click at [750, 299] on input "1. Partners with the client to create action plans" at bounding box center [751, 291] width 20 height 15
checkbox input "true"
click at [748, 317] on input "2. Asks questions to support the client in translating awareness into action" at bounding box center [751, 309] width 20 height 15
checkbox input "true"
click at [809, 260] on div "S2 play_arrow pause 25:09 + Add competency 8.Facilitates Client Growth keyboard…" at bounding box center [680, 255] width 563 height 56
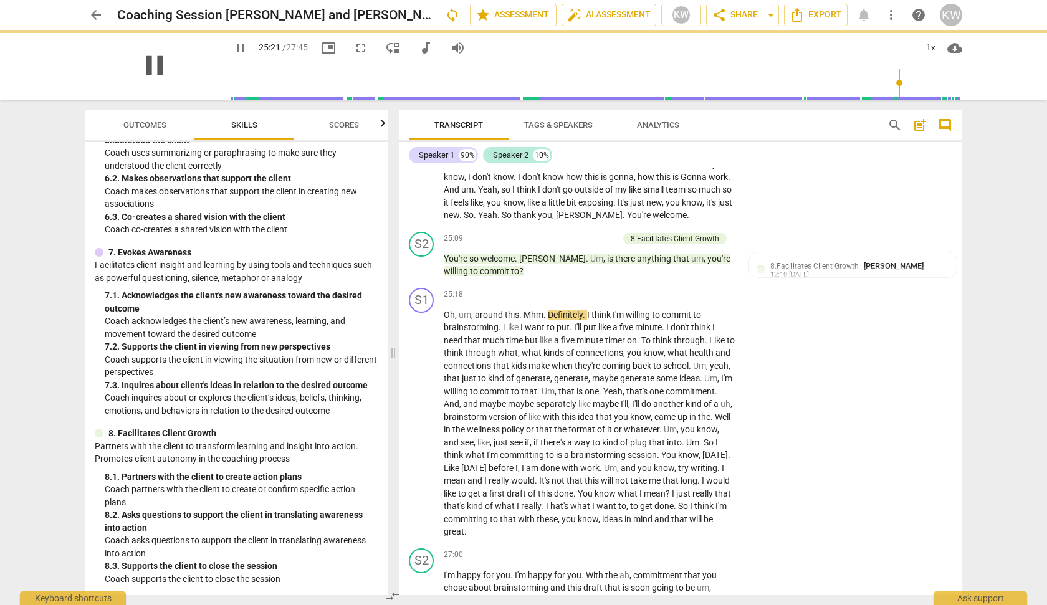
click at [141, 71] on span "pause" at bounding box center [154, 65] width 32 height 32
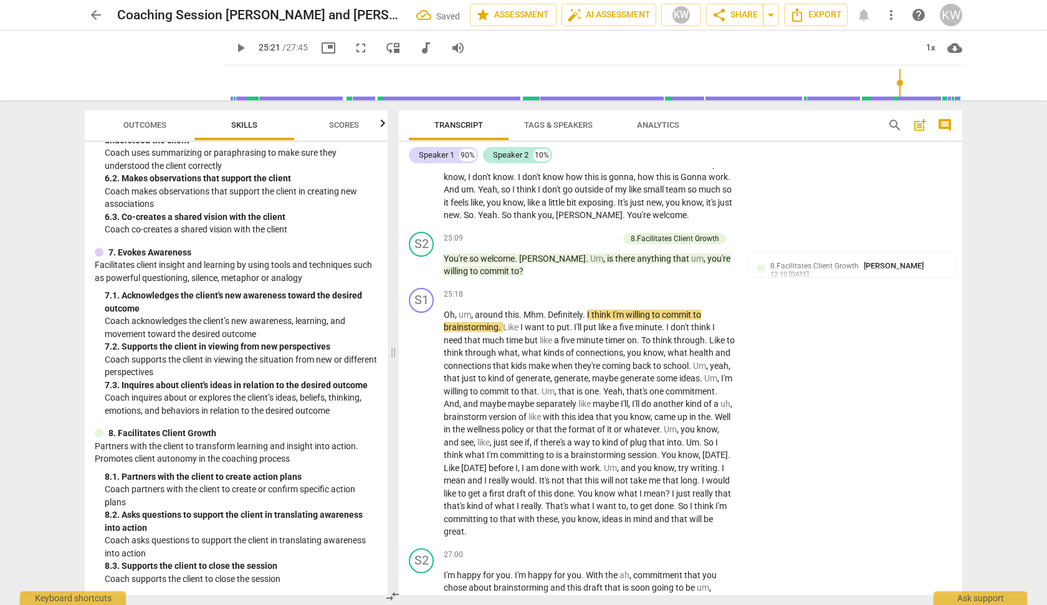
type input "1522"
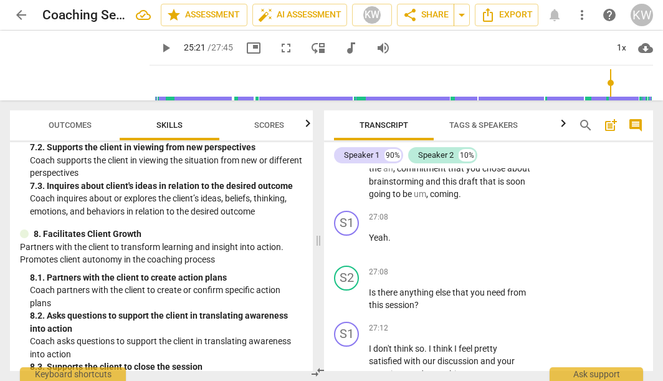
scroll to position [8299, 0]
